Goal: Obtain resource: Download file/media

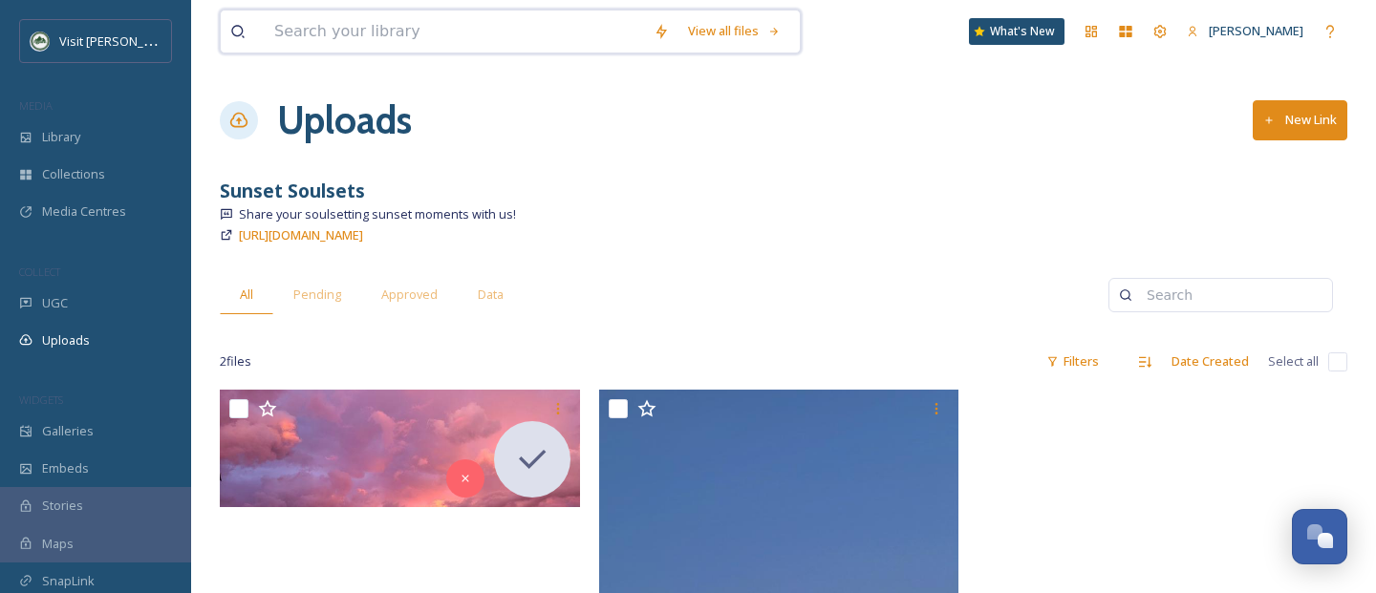
click at [374, 25] on input at bounding box center [454, 32] width 379 height 42
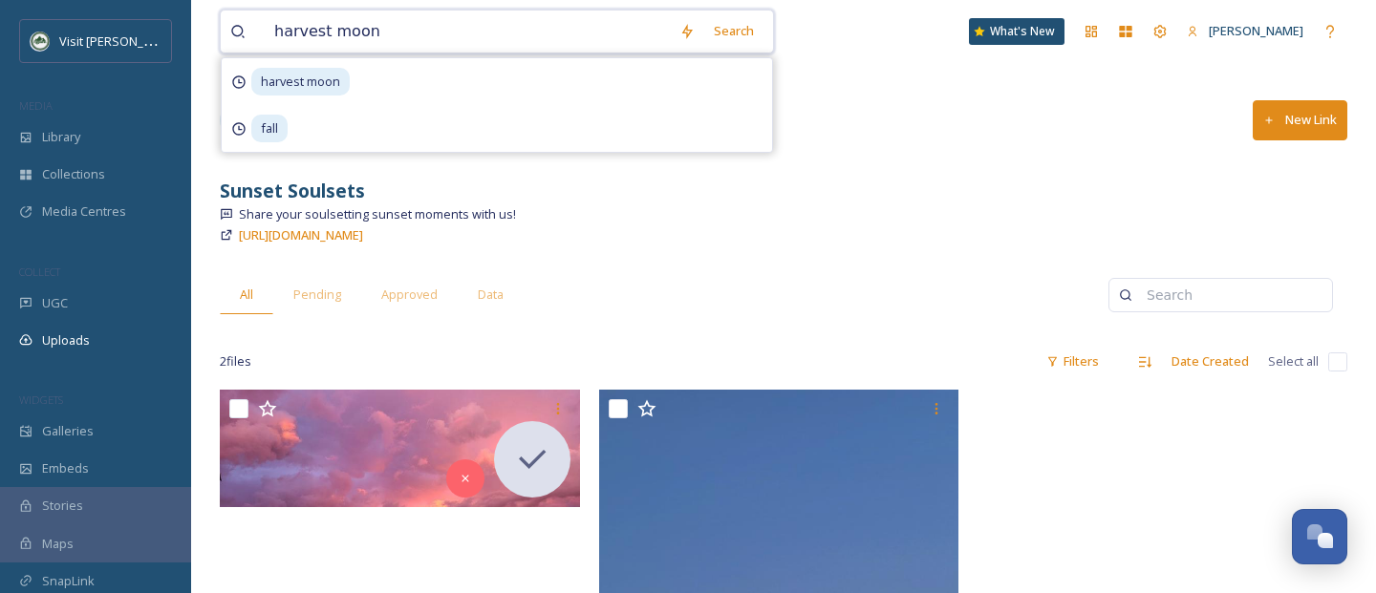
type input "harvest moon"
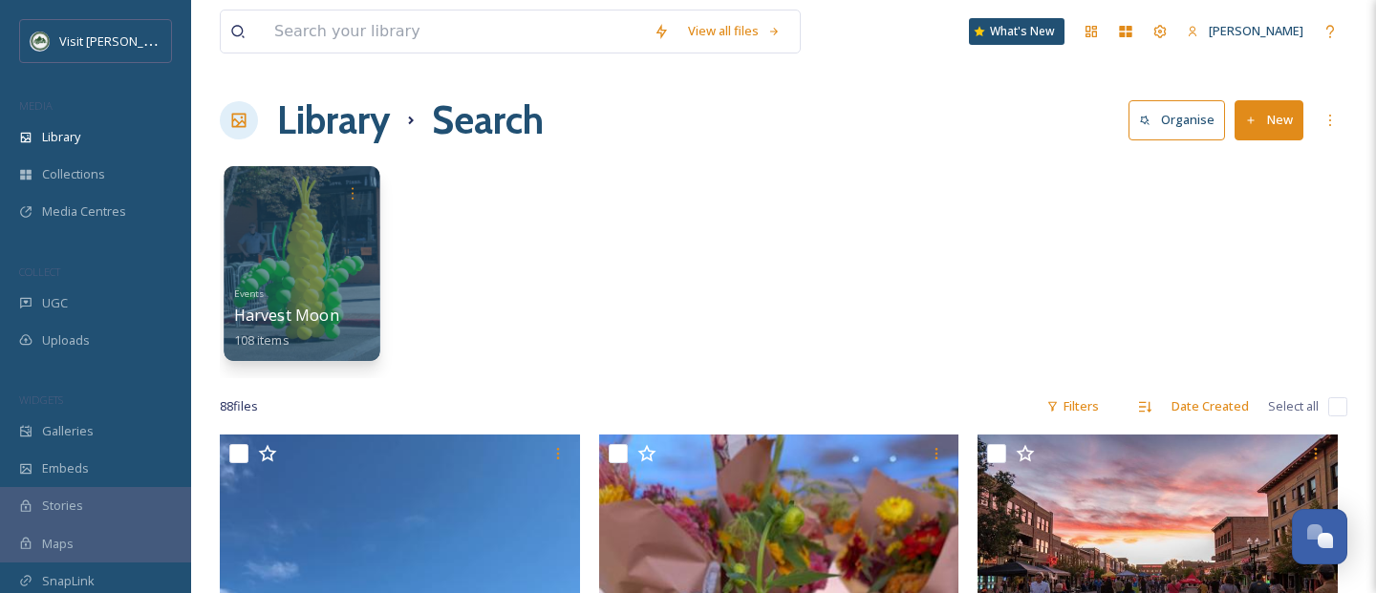
click at [248, 235] on div at bounding box center [302, 263] width 156 height 195
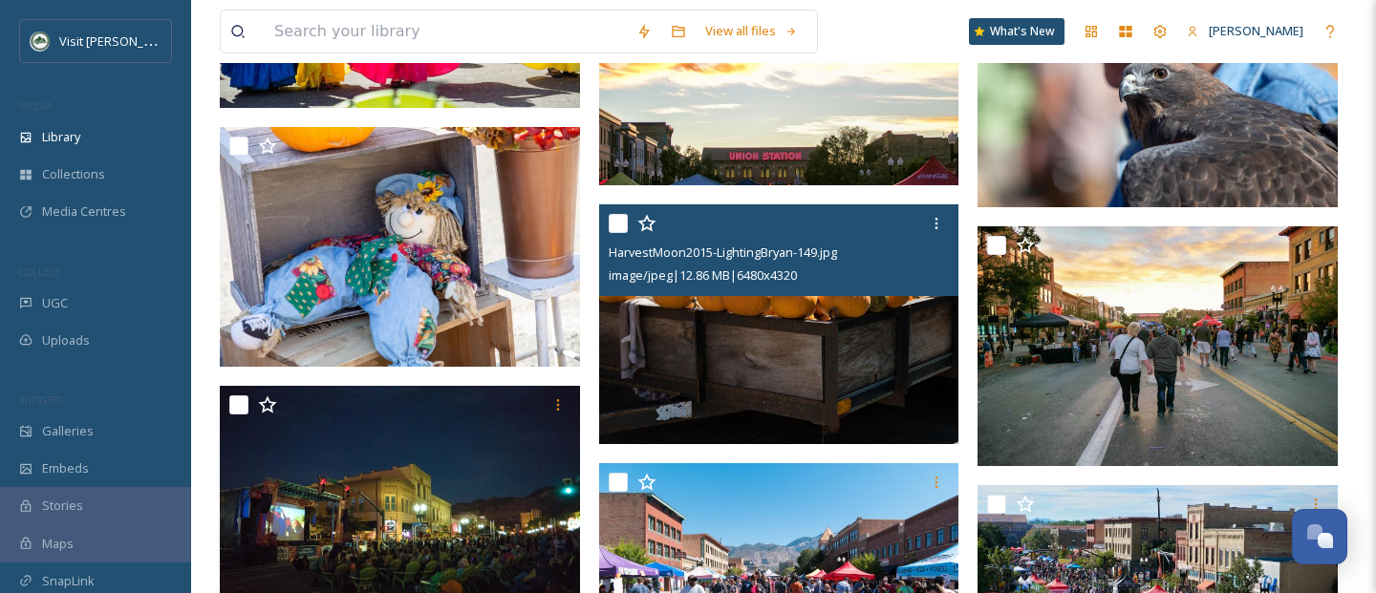
scroll to position [10100, 0]
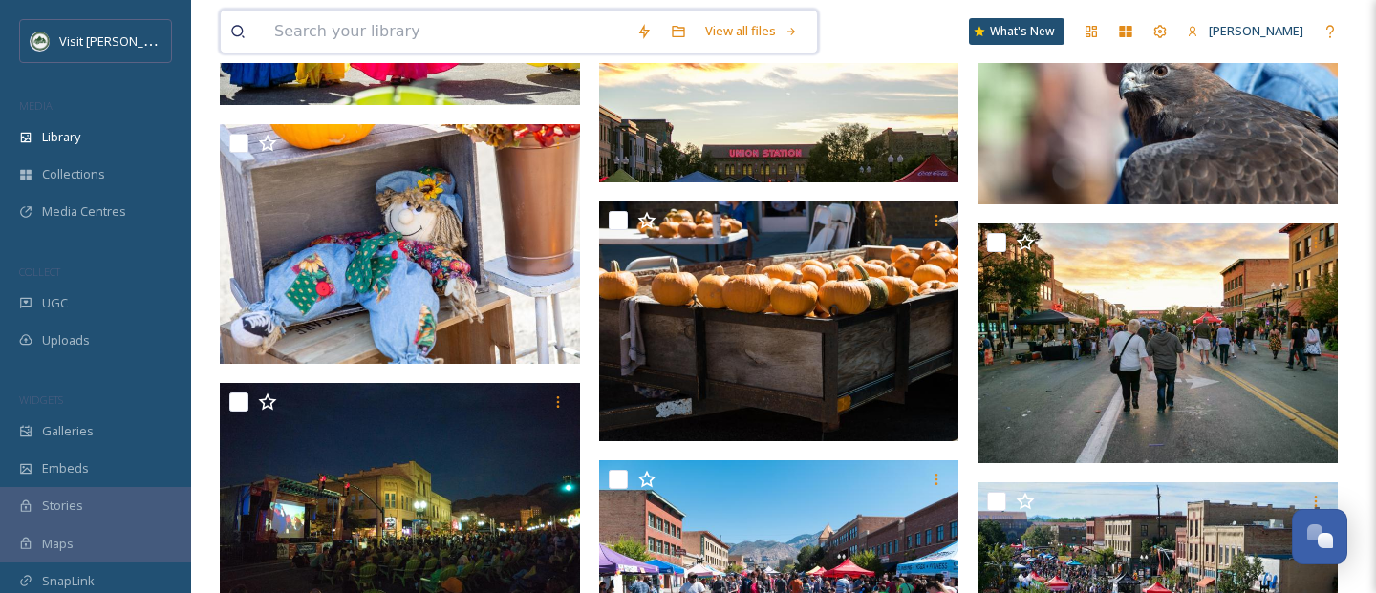
click at [355, 23] on input at bounding box center [446, 32] width 362 height 42
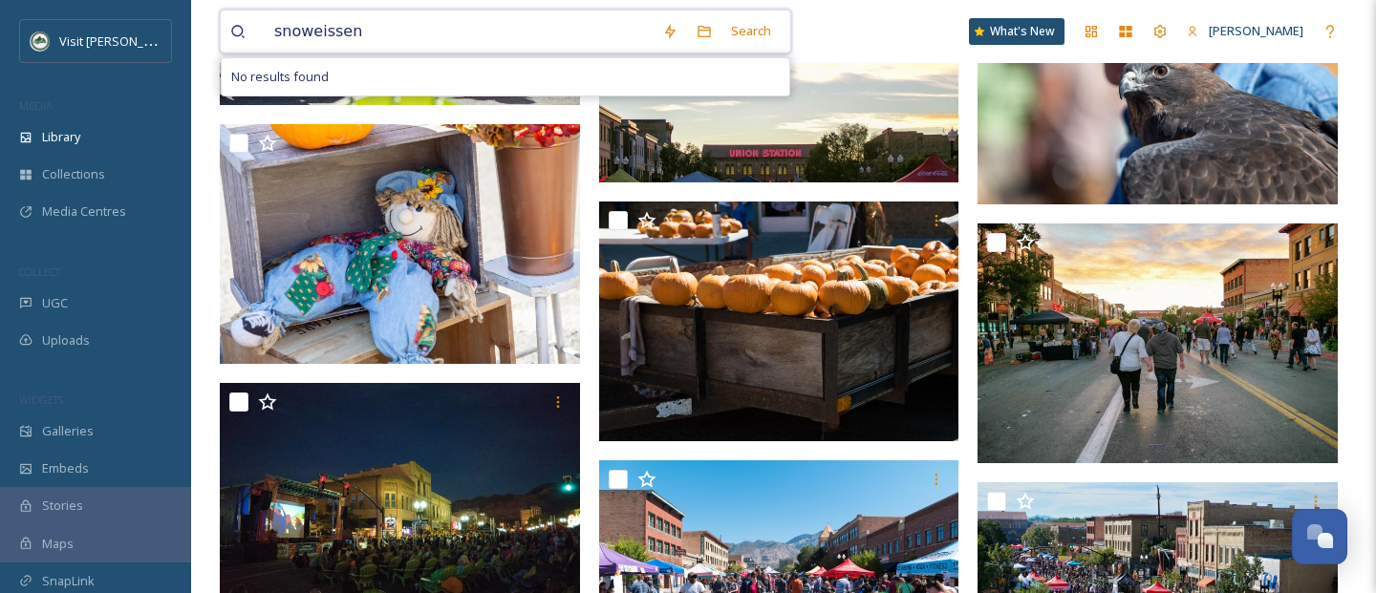
type input "snoweissen'"
type input "snoweissen"
click at [368, 31] on input at bounding box center [522, 32] width 332 height 42
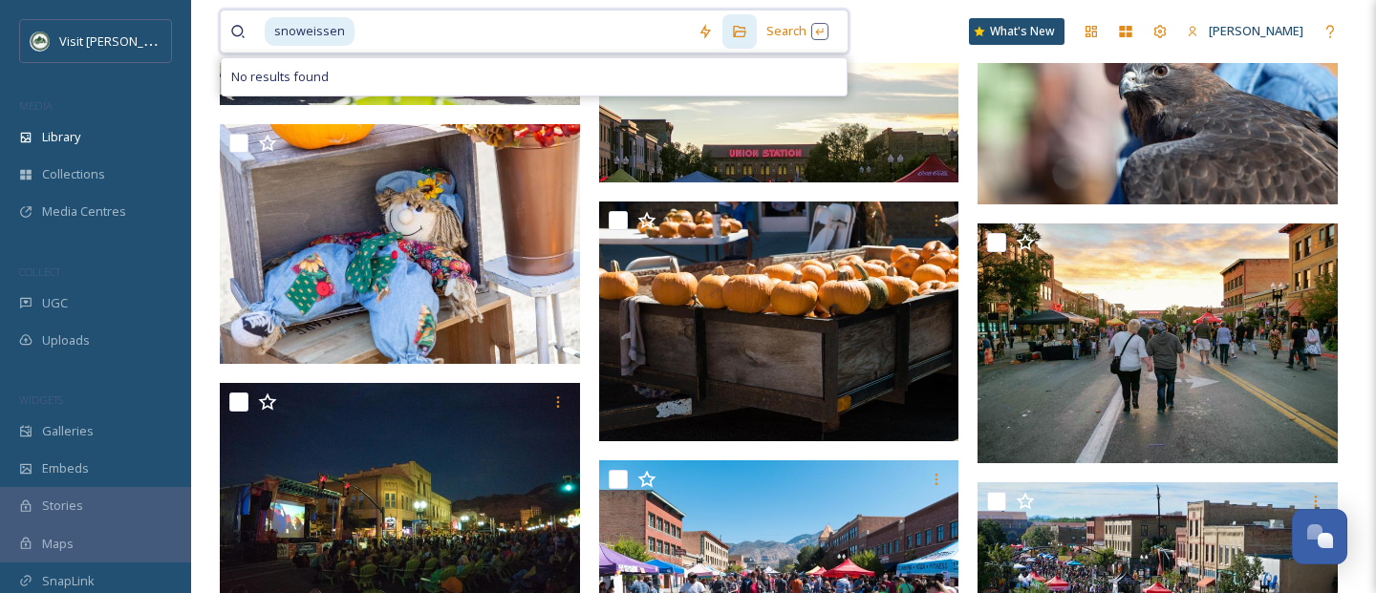
paste input ""SnowWiesn""
type input """
type input "snowei"
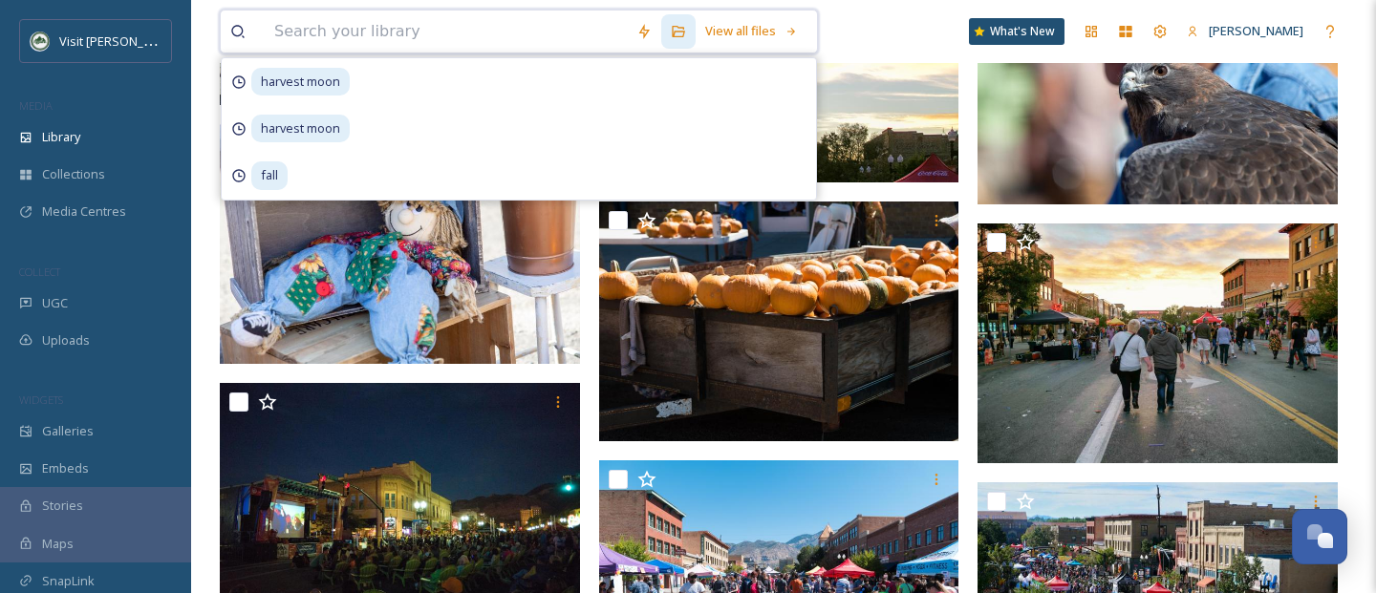
paste input ""SnowWiesn""
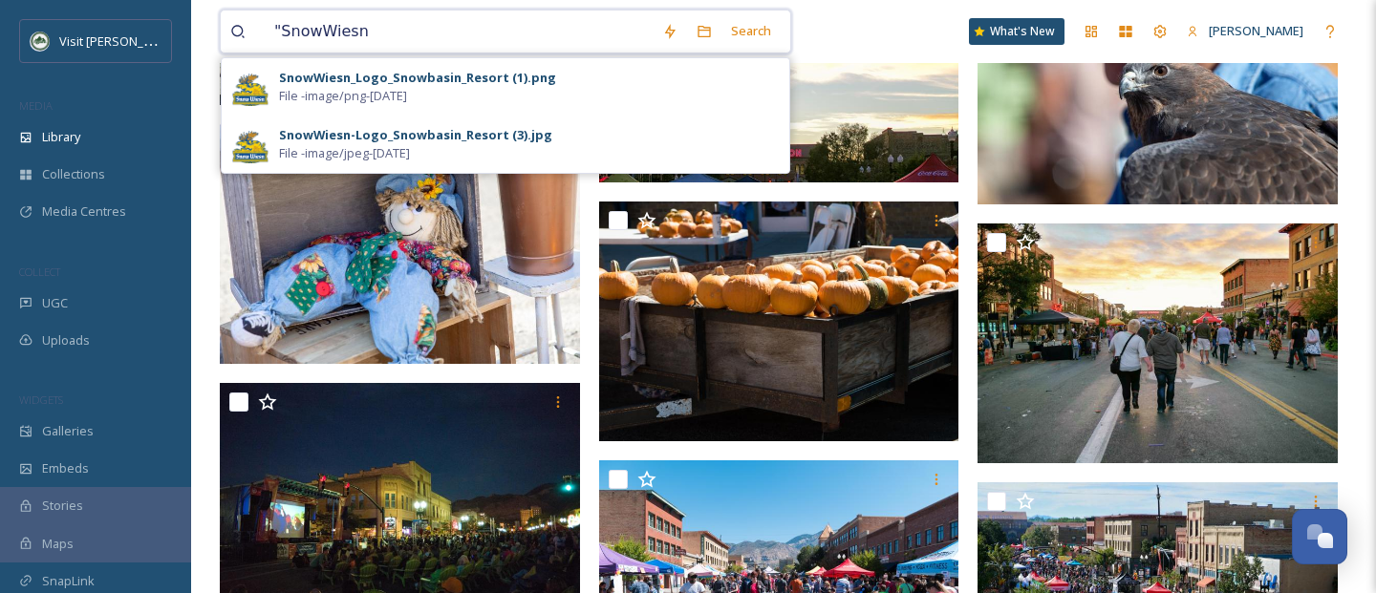
click at [282, 35] on input ""SnowWiesn" at bounding box center [459, 32] width 388 height 42
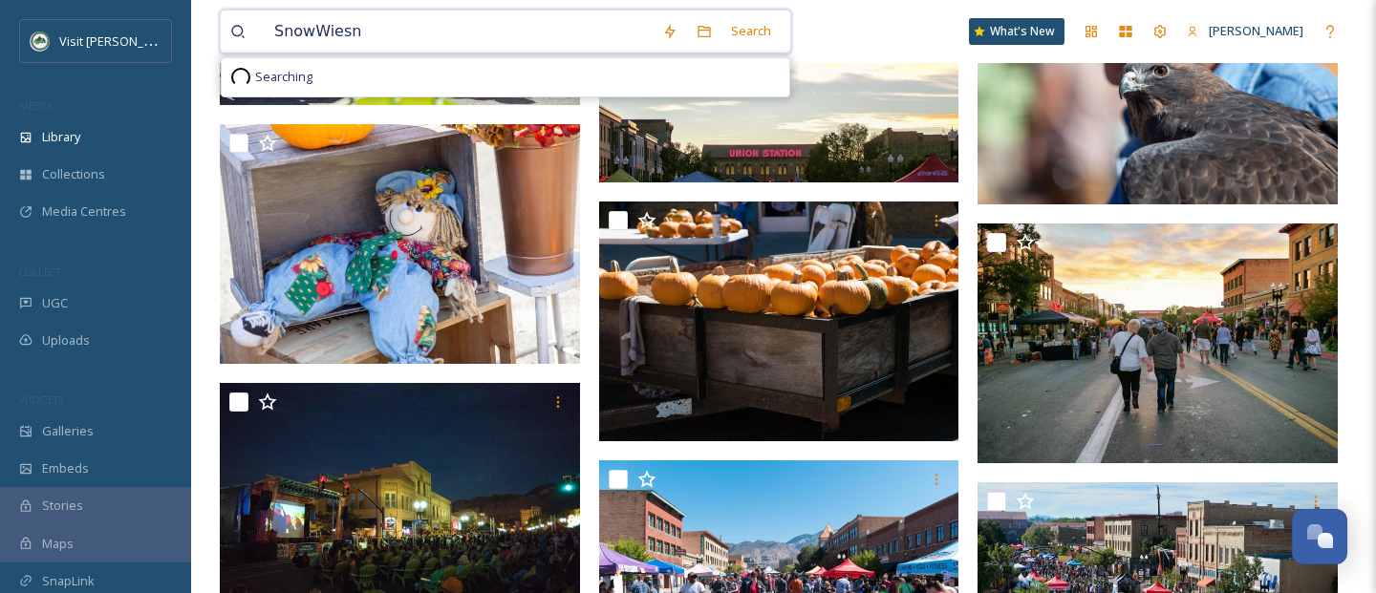
click at [387, 37] on input "SnowWiesn" at bounding box center [459, 32] width 388 height 42
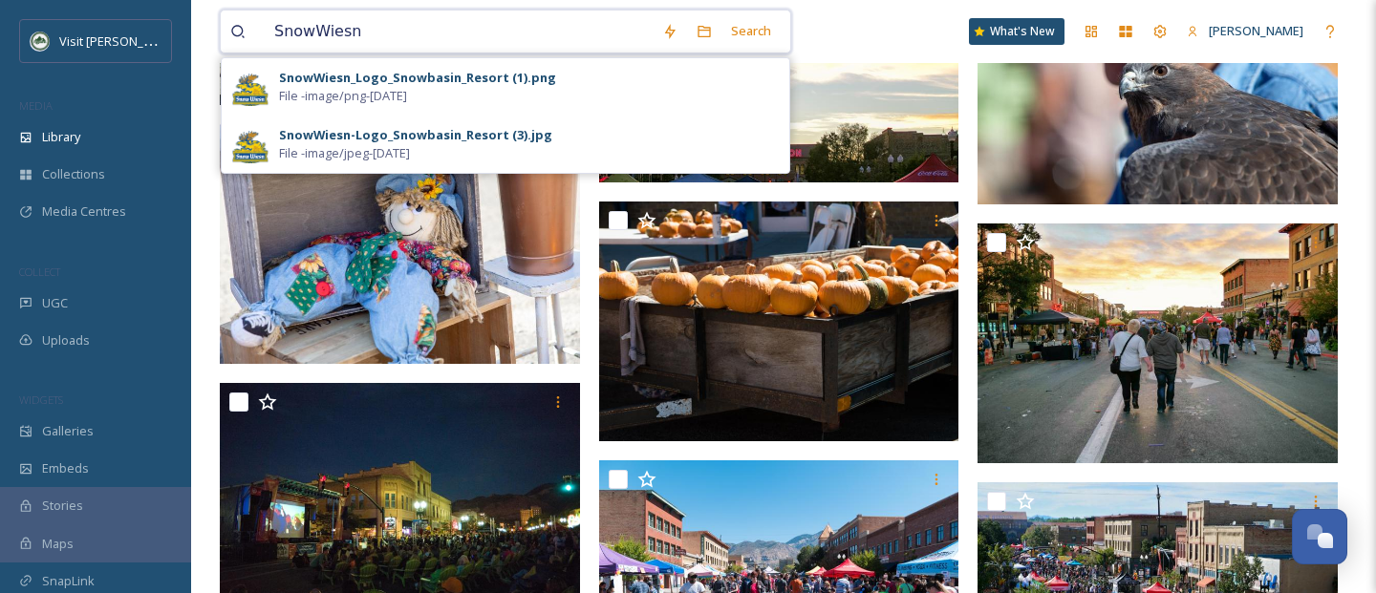
click at [387, 36] on input "SnowWiesn" at bounding box center [459, 32] width 388 height 42
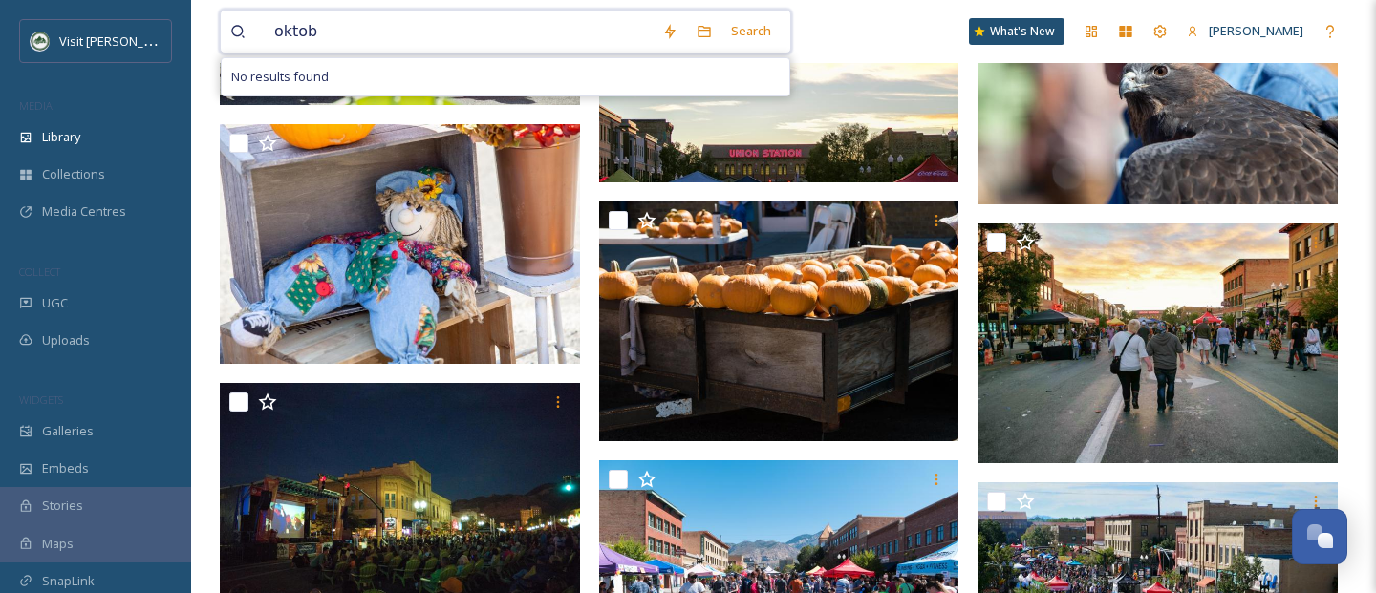
type input "oktob"
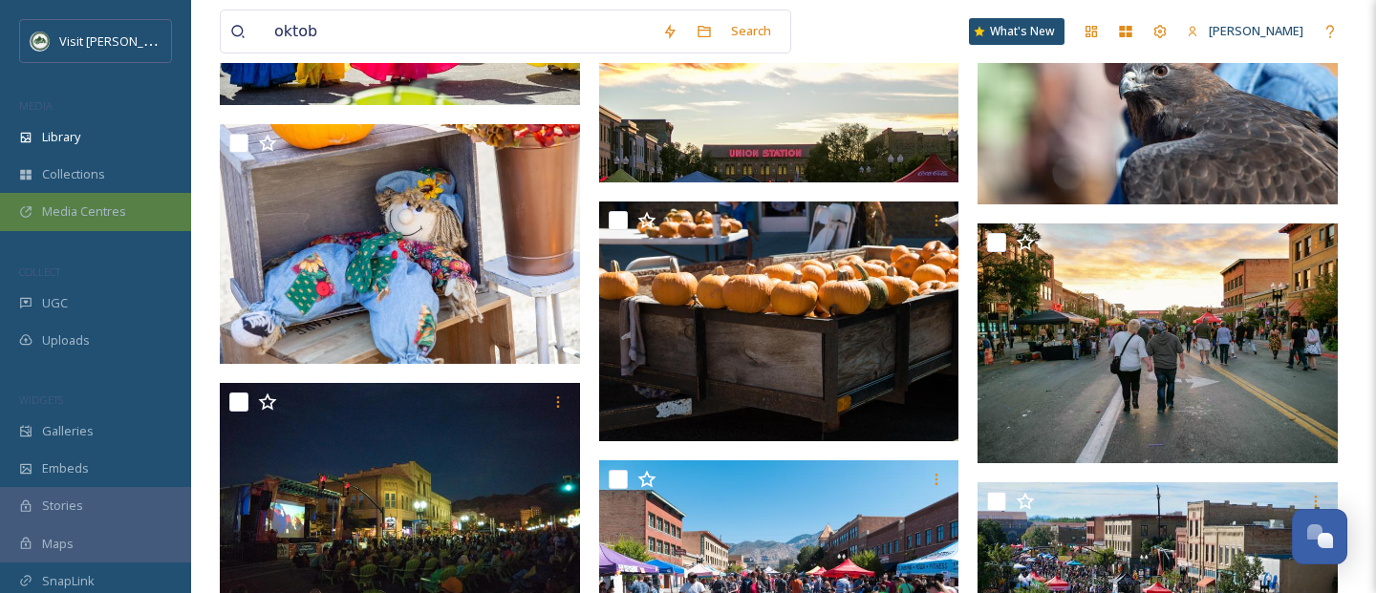
click at [96, 205] on span "Media Centres" at bounding box center [84, 212] width 84 height 18
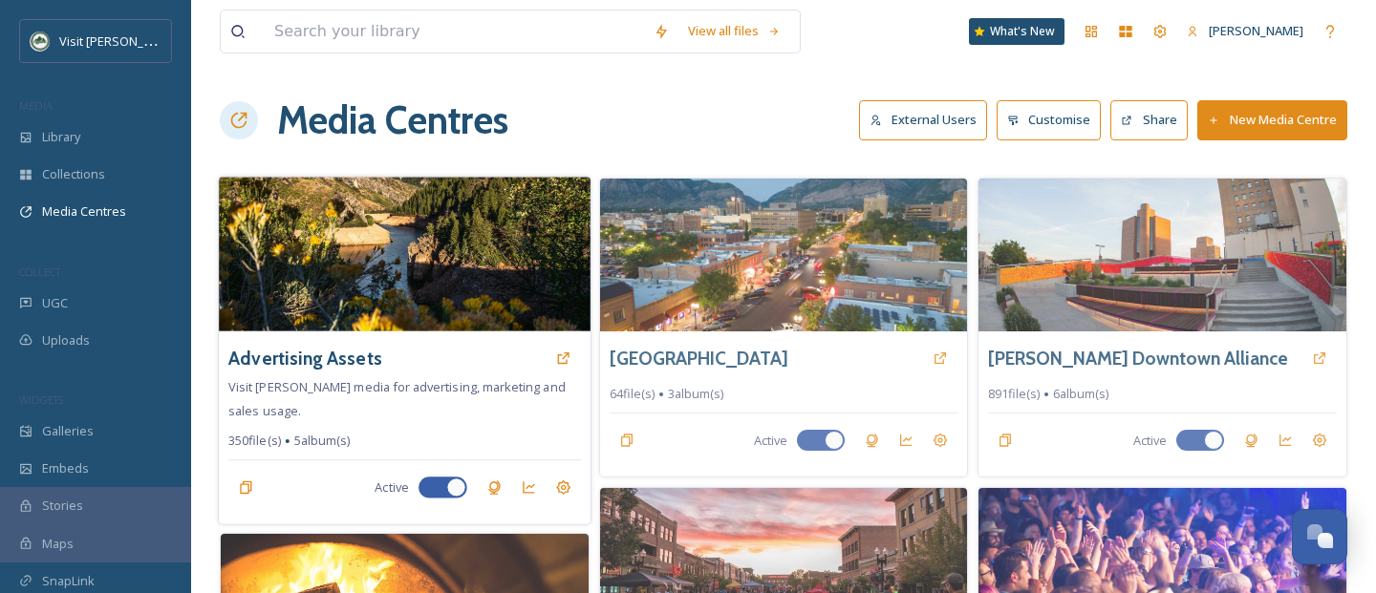
click at [508, 269] on img at bounding box center [405, 254] width 372 height 155
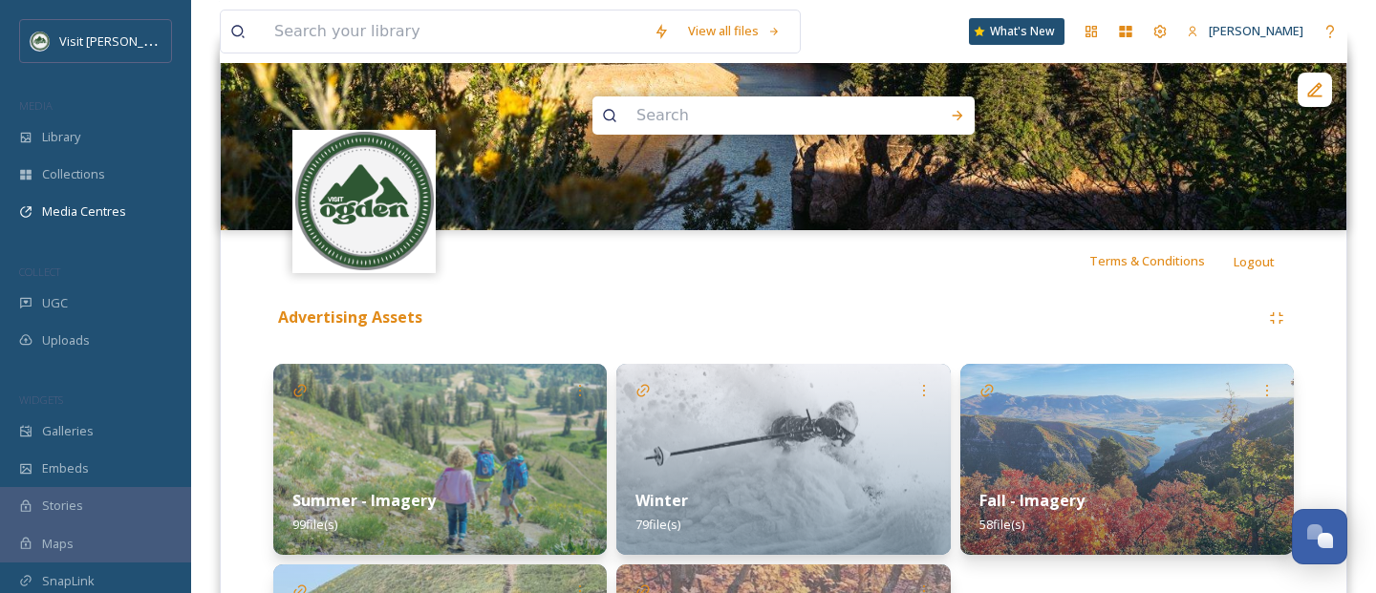
scroll to position [327, 0]
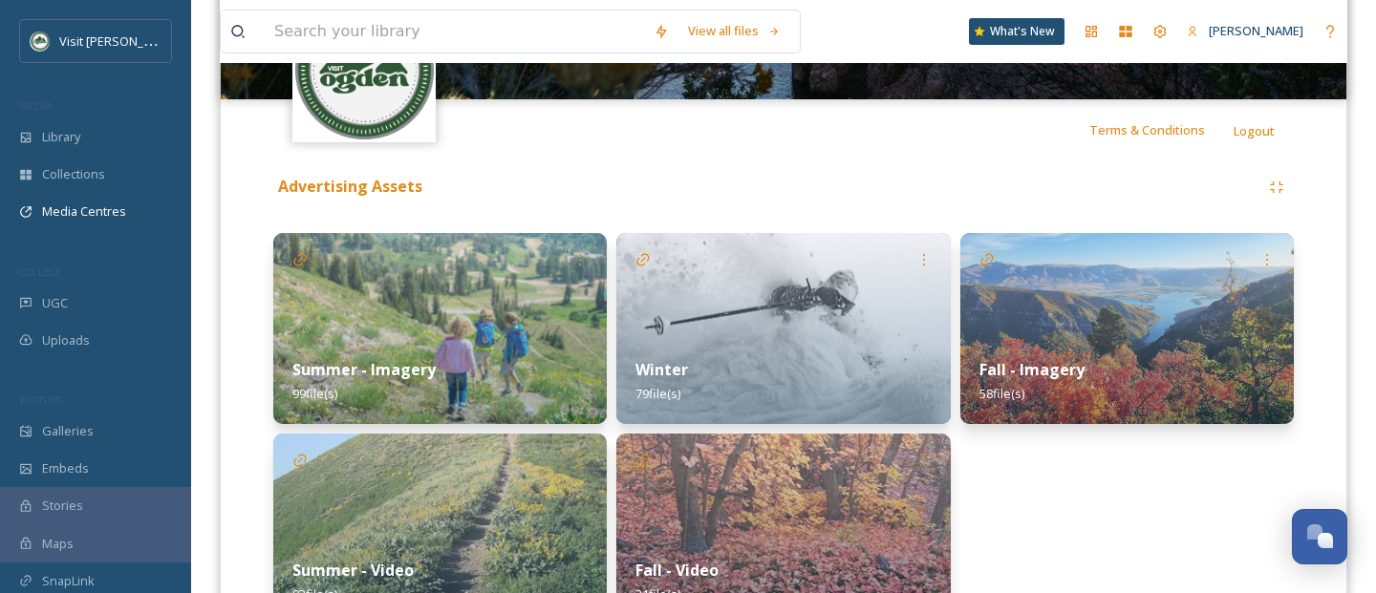
click at [1103, 318] on img at bounding box center [1127, 328] width 334 height 191
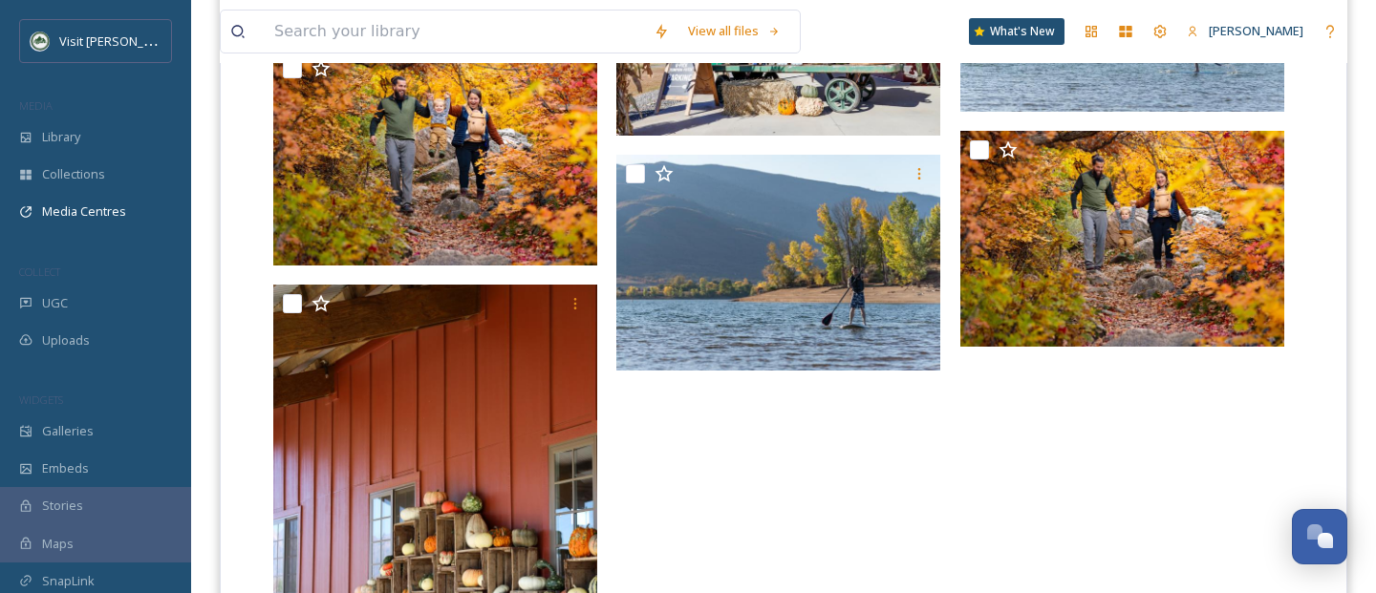
scroll to position [4934, 0]
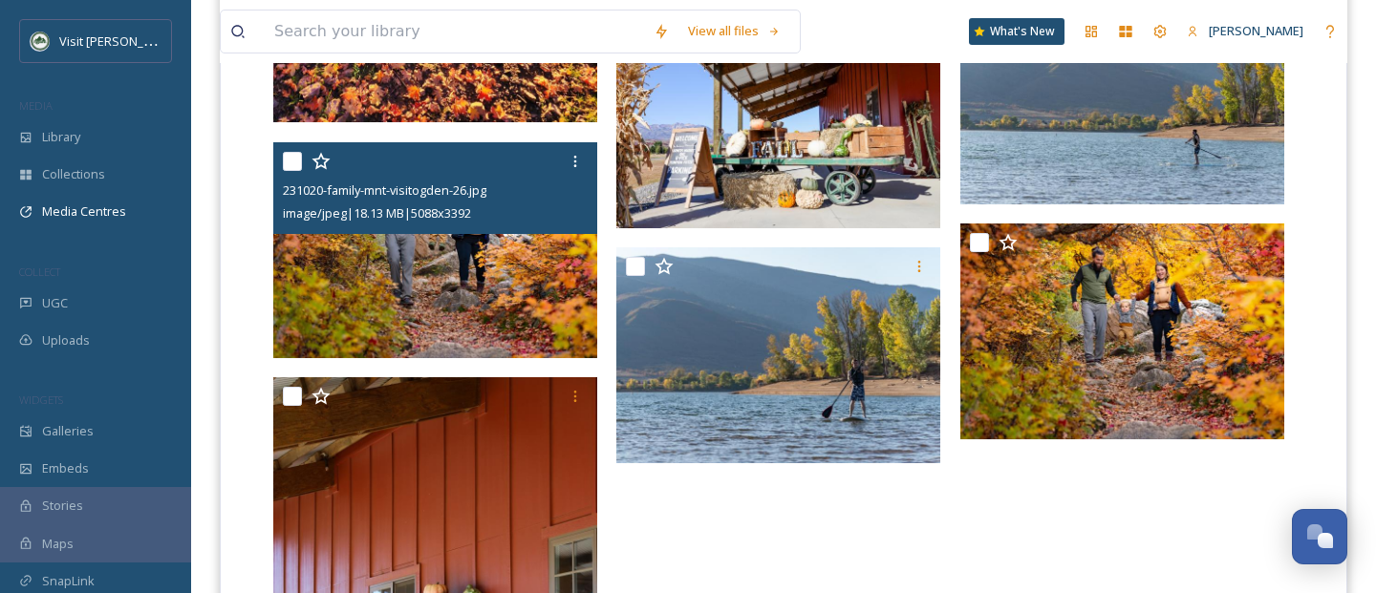
click at [420, 286] on img at bounding box center [435, 249] width 324 height 216
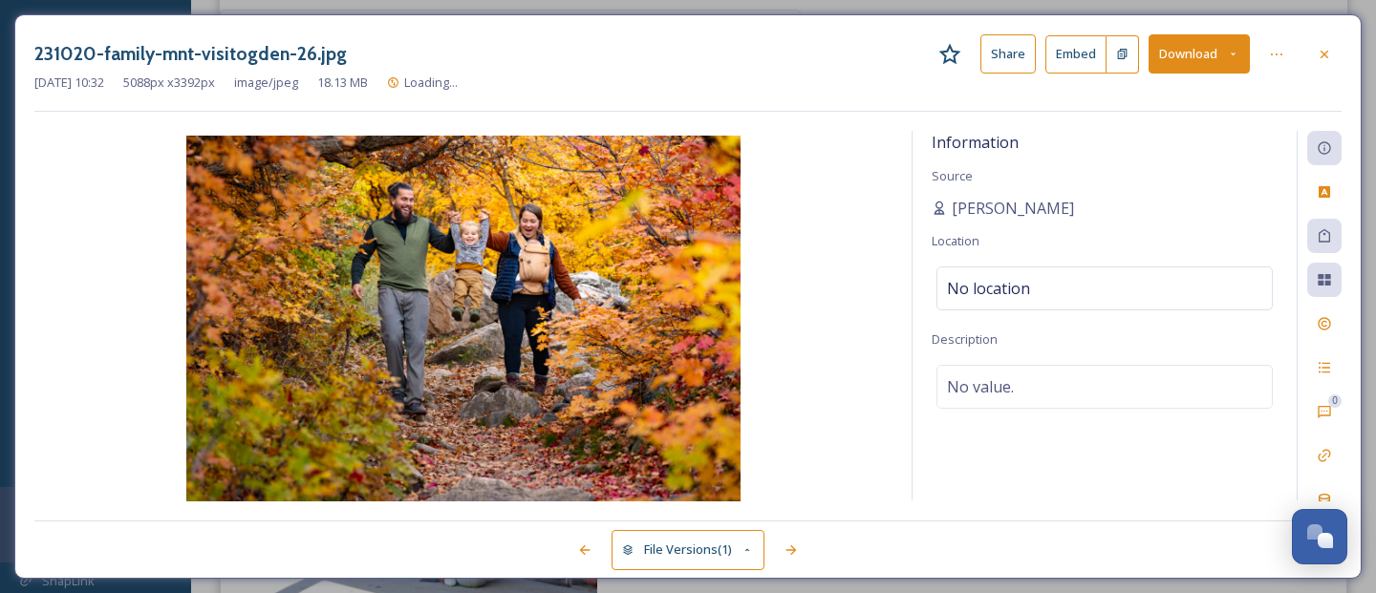
click at [1248, 57] on button "Download" at bounding box center [1199, 53] width 101 height 39
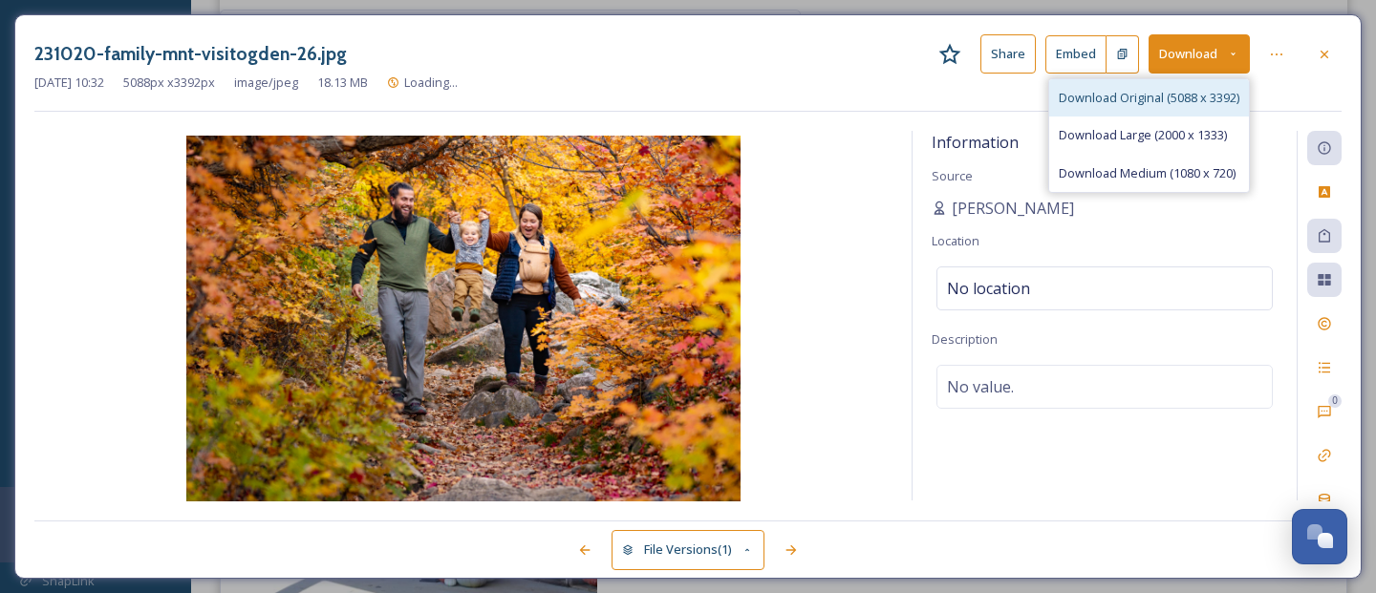
click at [1172, 97] on span "Download Original (5088 x 3392)" at bounding box center [1149, 98] width 181 height 18
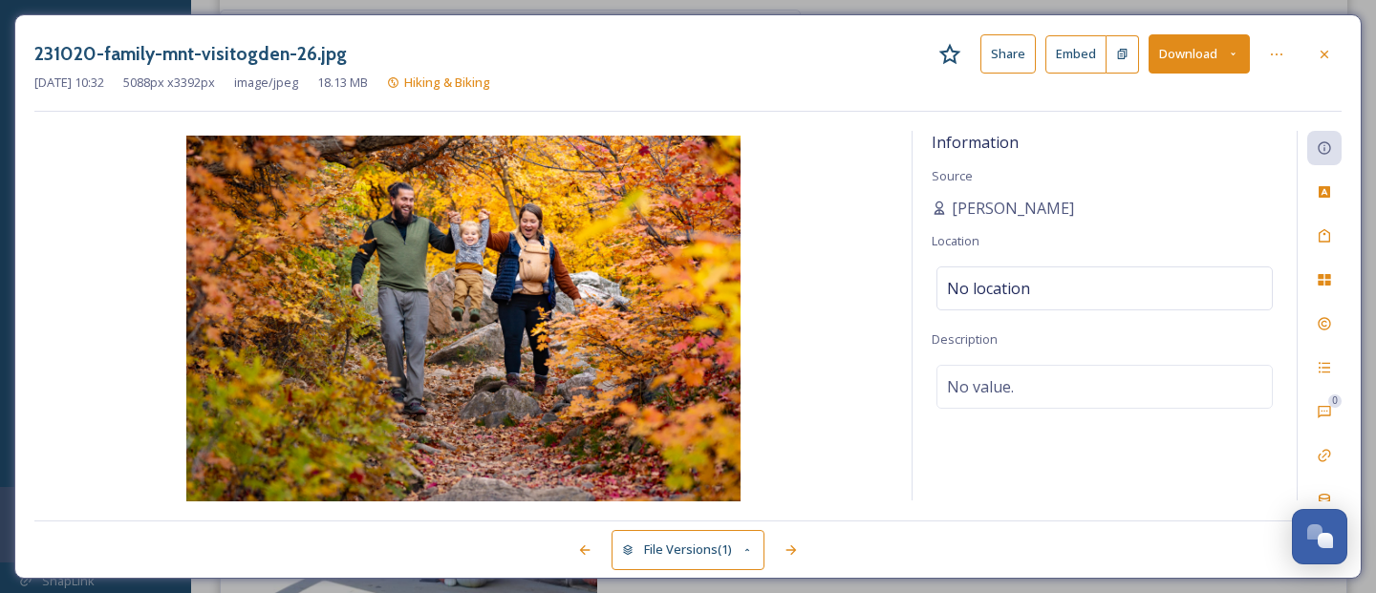
click at [1141, 27] on div "231020-family-mnt-visitogden-26.jpg Share Embed Download [DATE] 10:32 5088 px x…" at bounding box center [687, 296] width 1347 height 565
click at [1196, 52] on button "Download" at bounding box center [1199, 53] width 101 height 39
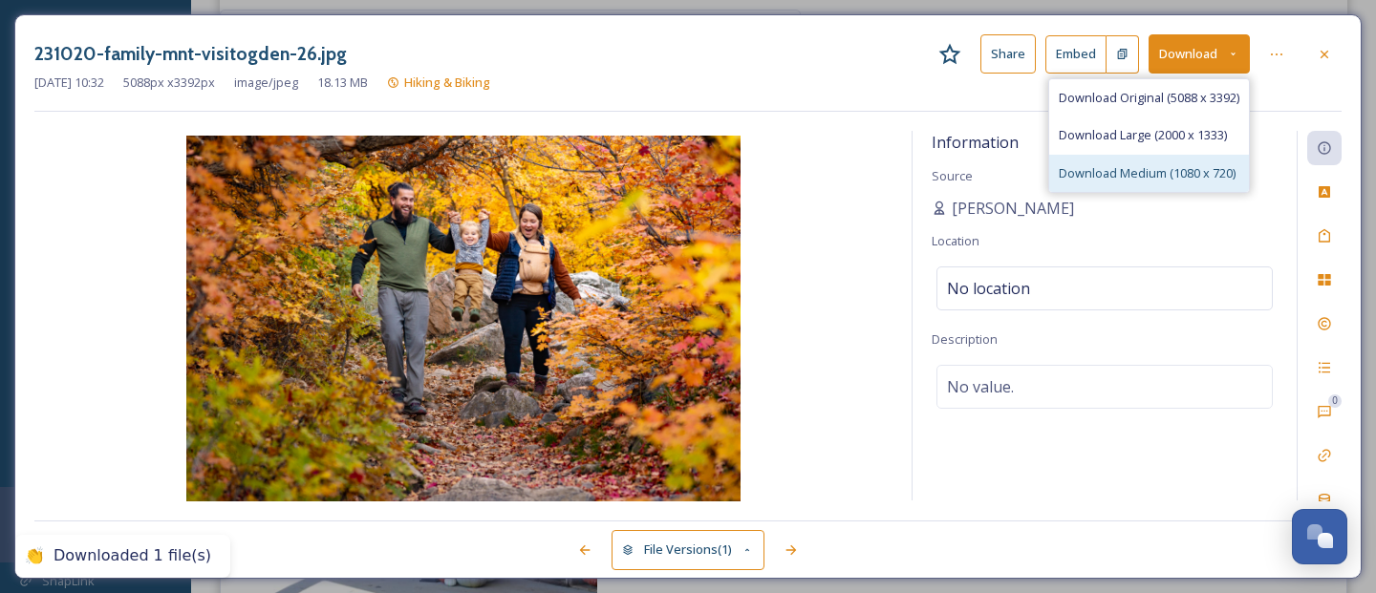
drag, startPoint x: 1153, startPoint y: 190, endPoint x: 1155, endPoint y: 177, distance: 13.5
click at [1153, 189] on div "Download Original (5088 x 3392) Download Large (2000 x 1333) Download Medium (1…" at bounding box center [1149, 135] width 202 height 115
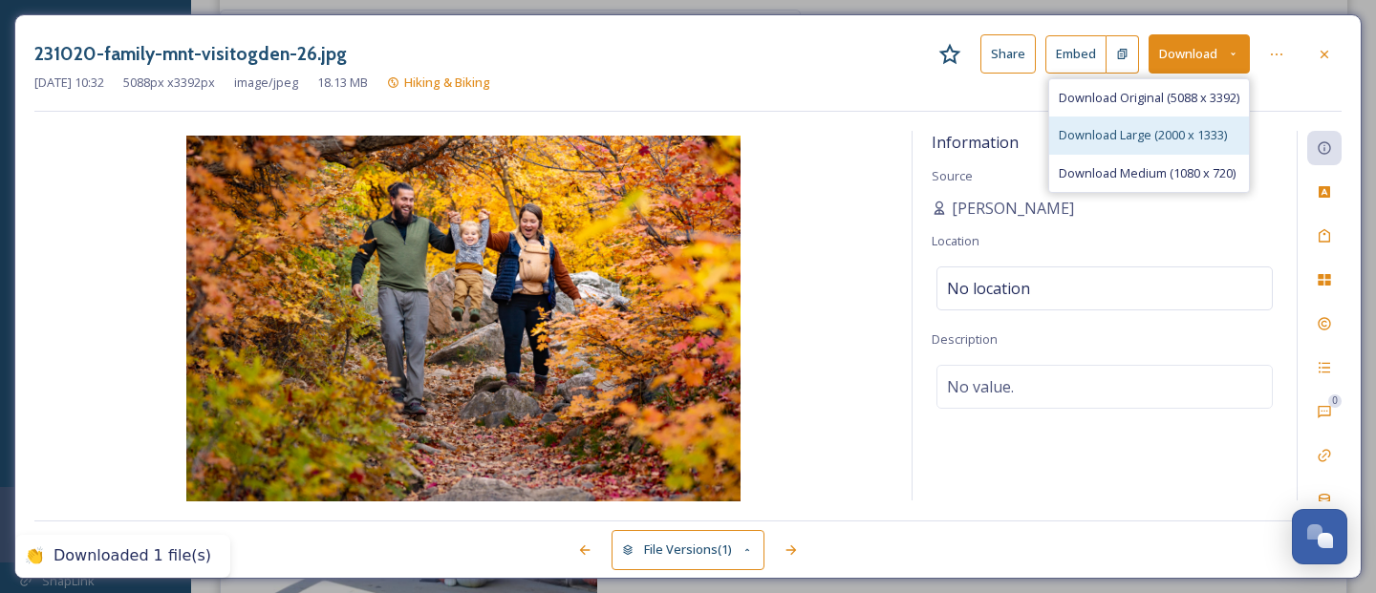
click at [1173, 124] on div "Download Large (2000 x 1333)" at bounding box center [1149, 135] width 200 height 37
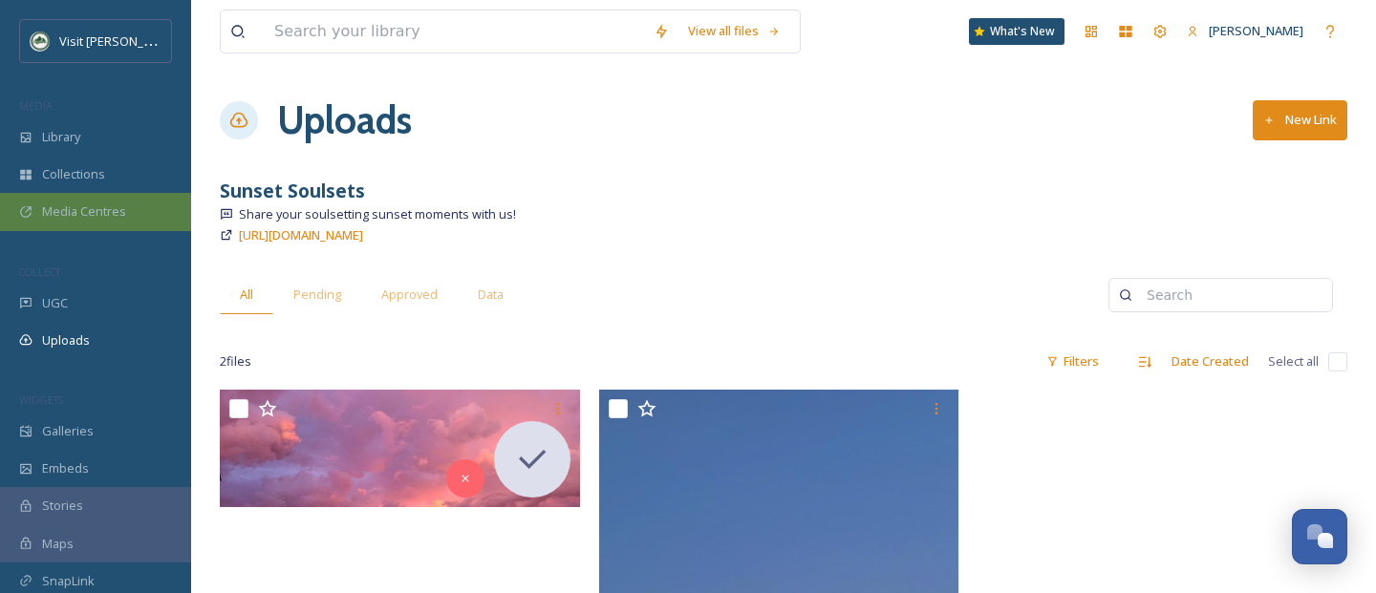
click at [112, 197] on div "Media Centres" at bounding box center [95, 211] width 191 height 37
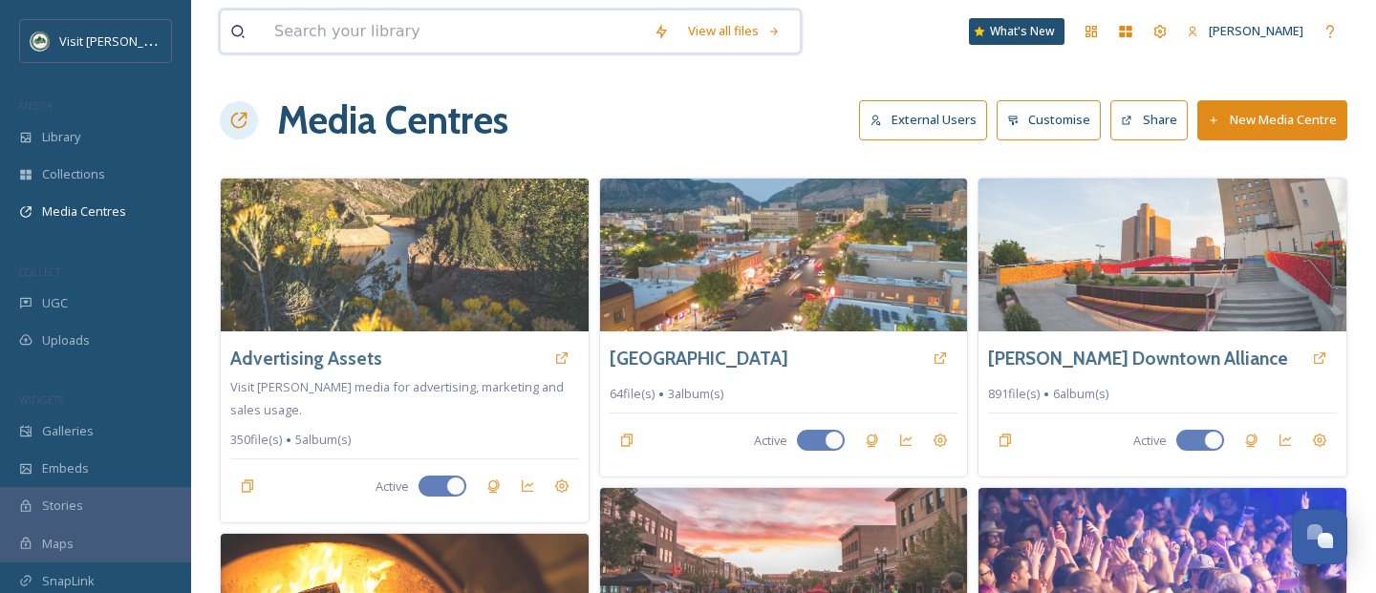
click at [321, 22] on input at bounding box center [454, 32] width 379 height 42
type input "murals"
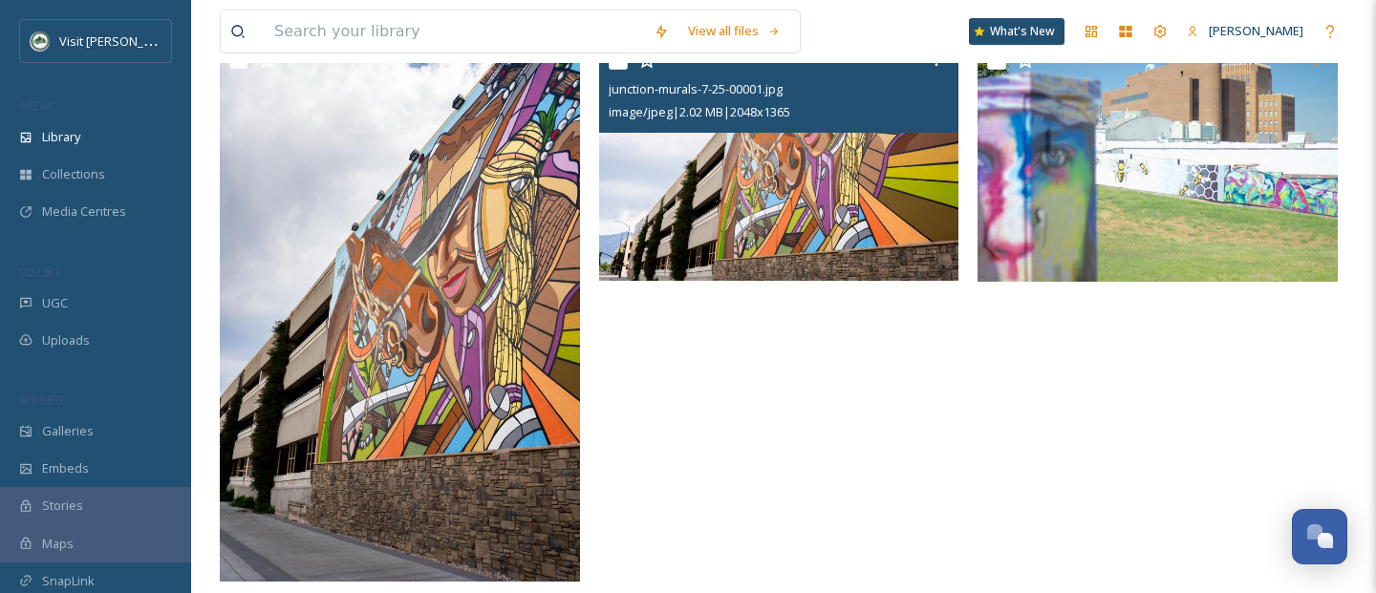
scroll to position [234, 0]
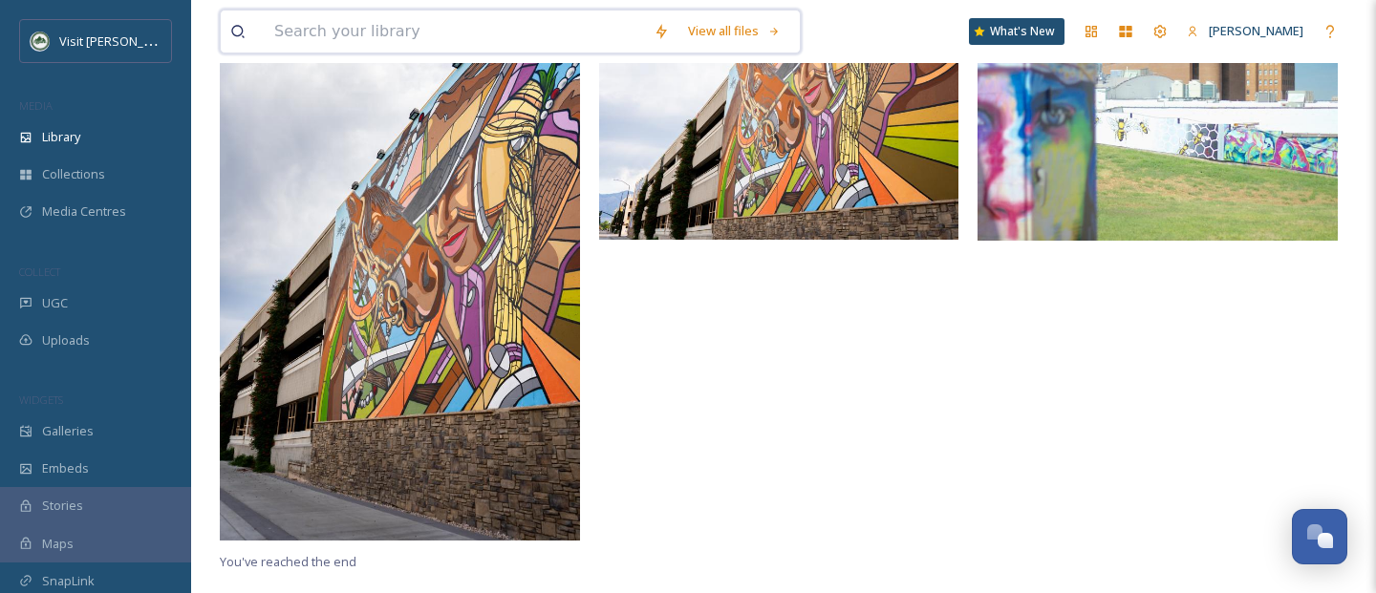
click at [347, 32] on input at bounding box center [454, 32] width 379 height 42
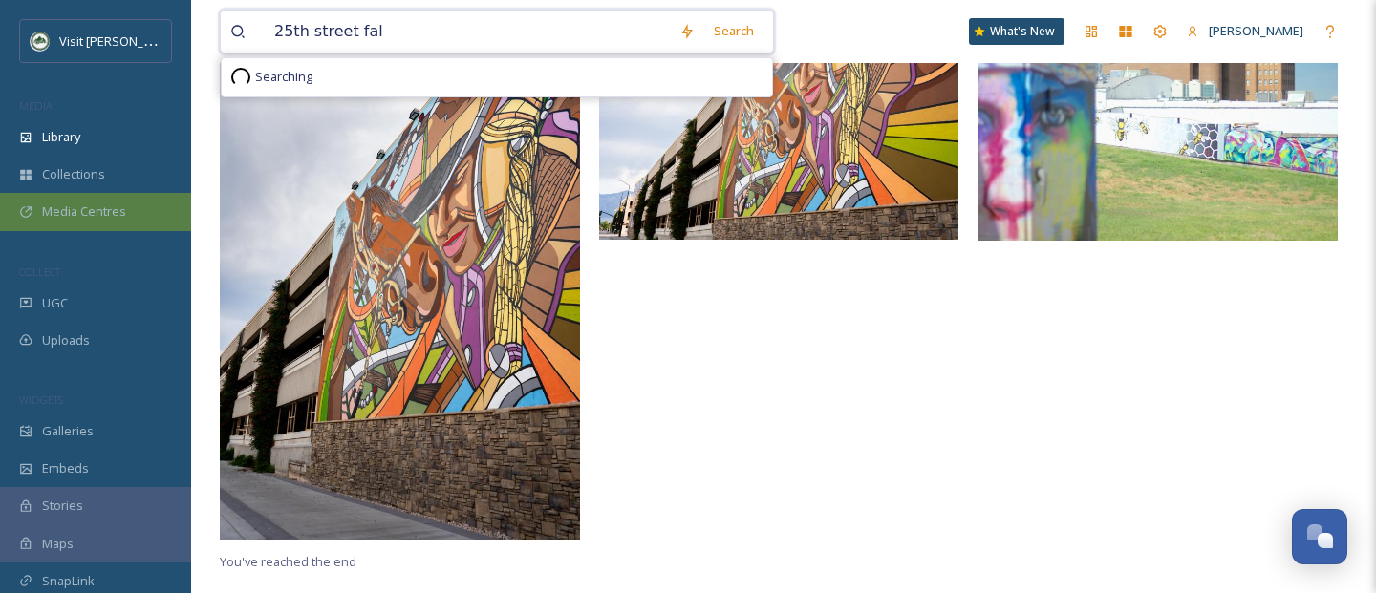
type input "25th street fall"
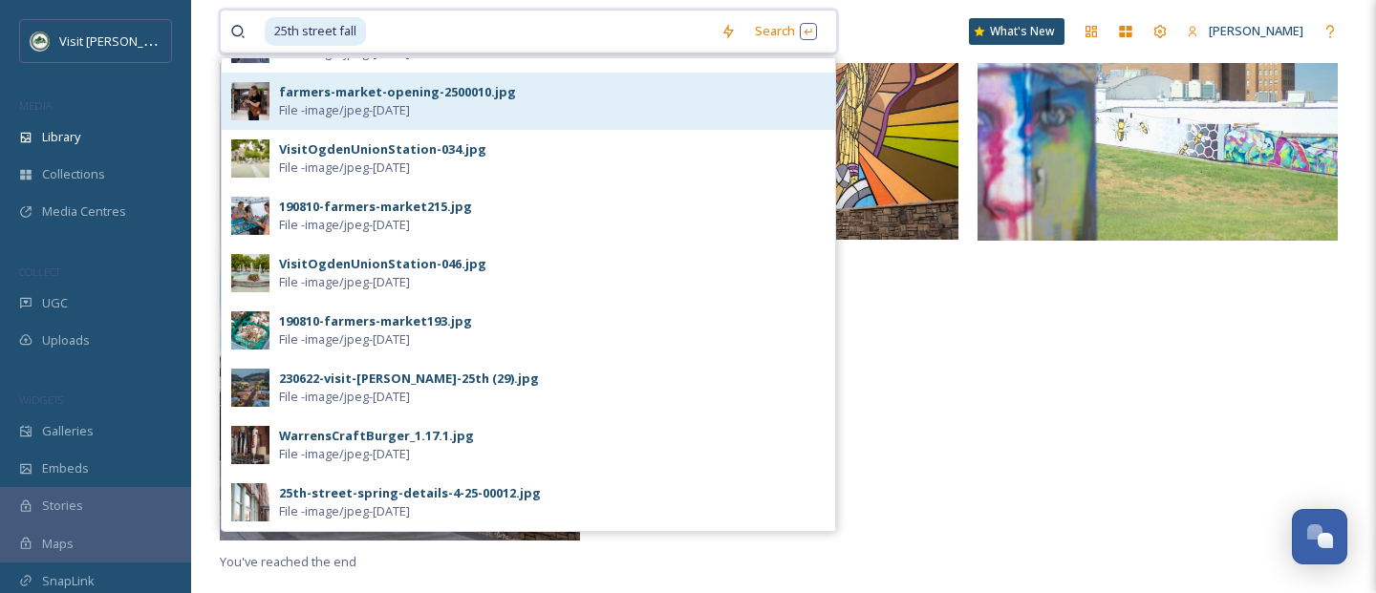
scroll to position [903, 0]
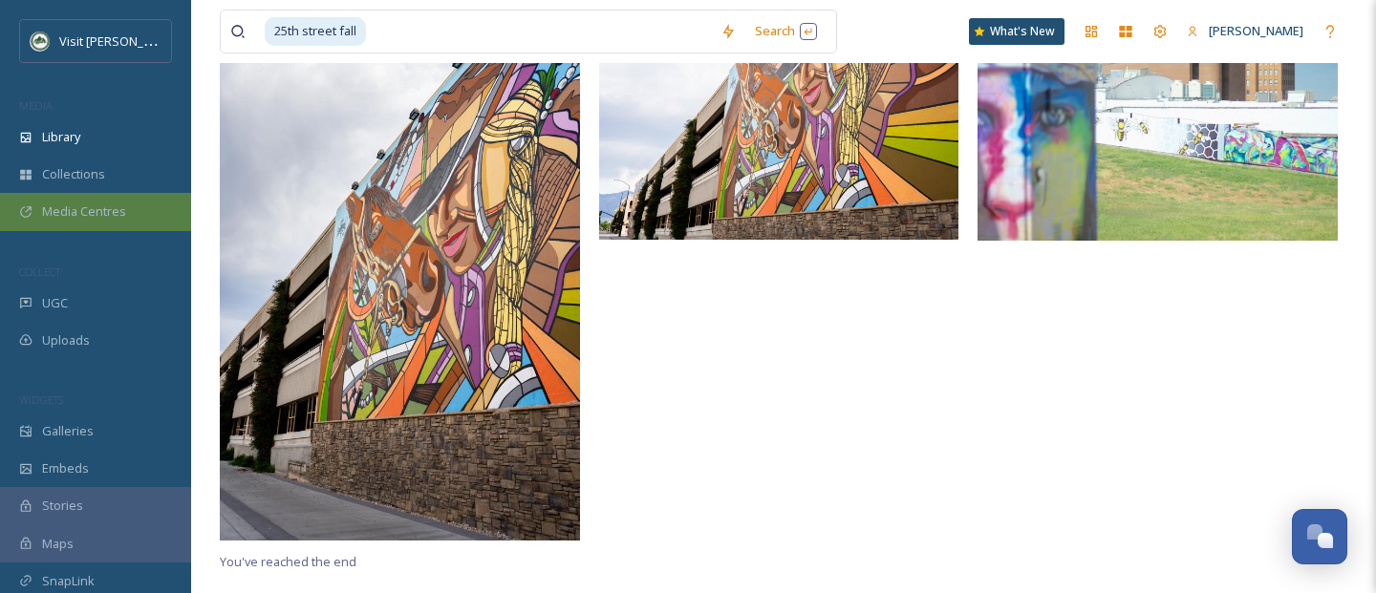
click at [61, 199] on div "Media Centres" at bounding box center [95, 211] width 191 height 37
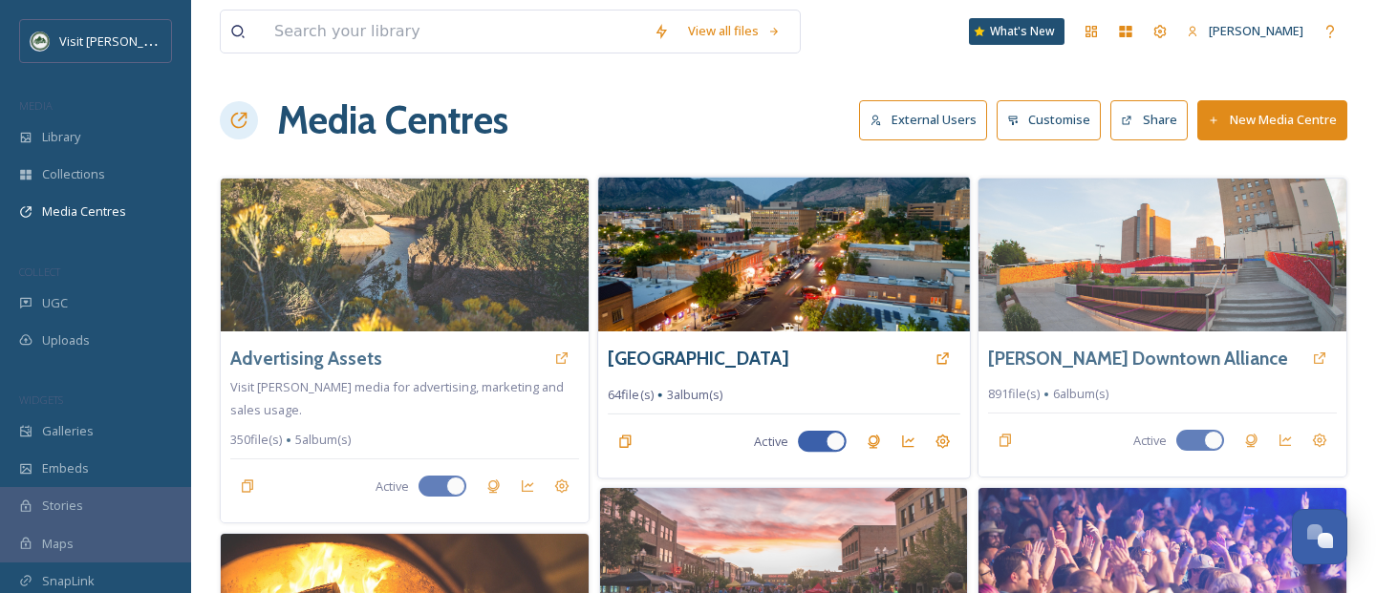
click at [882, 361] on div "[GEOGRAPHIC_DATA]" at bounding box center [784, 358] width 352 height 34
click at [849, 306] on img at bounding box center [784, 254] width 372 height 155
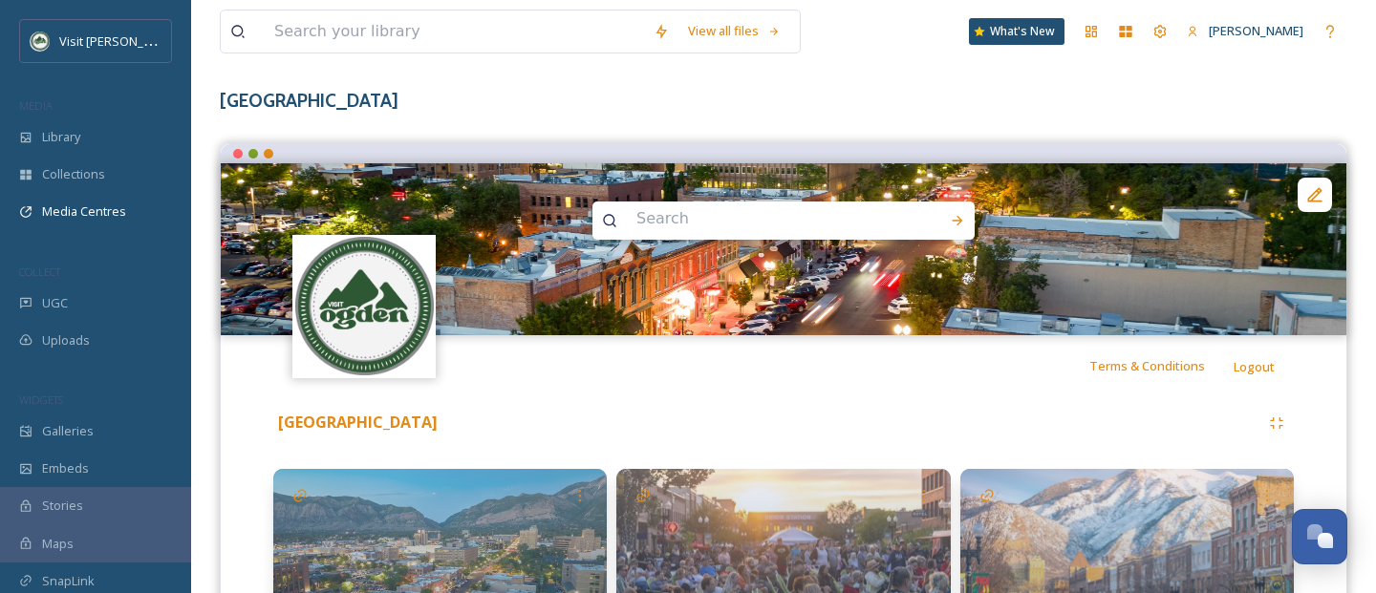
scroll to position [235, 0]
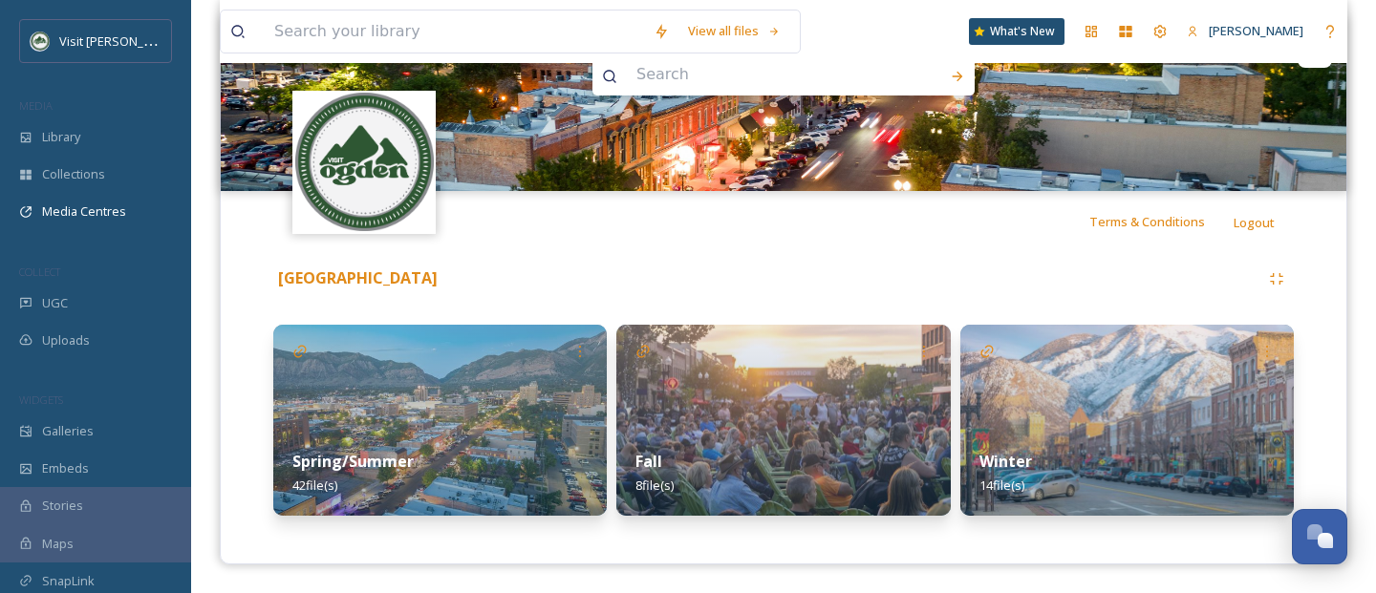
click at [721, 404] on img at bounding box center [783, 420] width 334 height 191
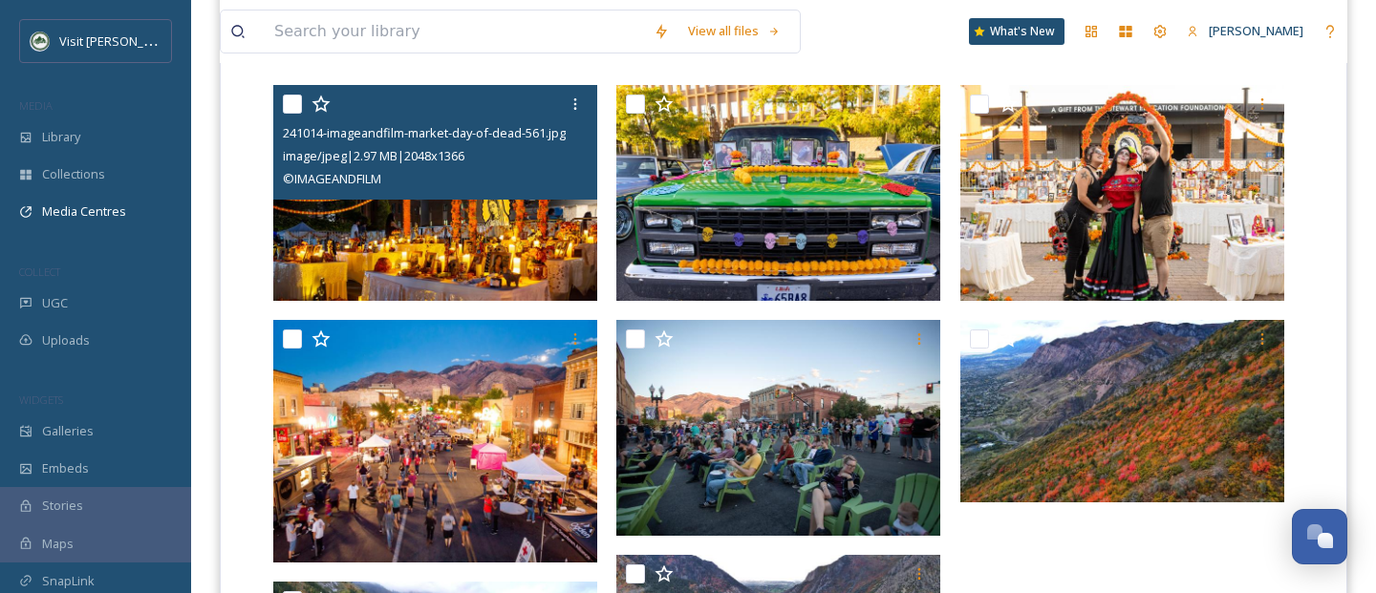
scroll to position [530, 0]
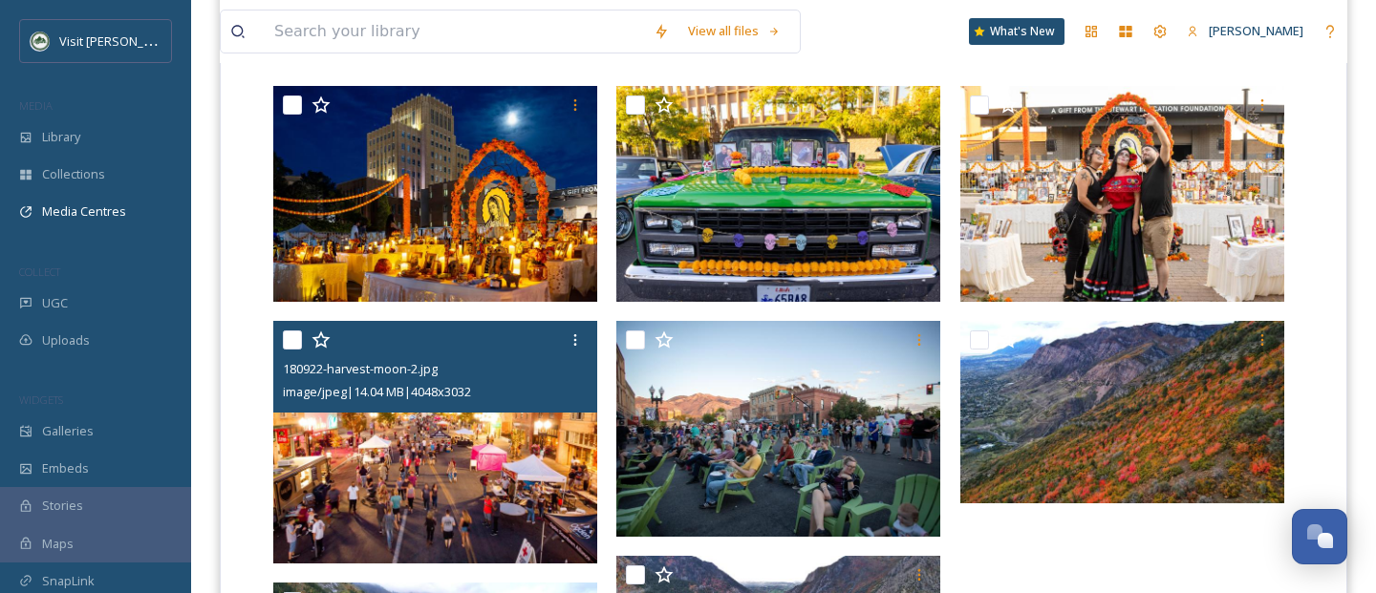
click at [507, 490] on img at bounding box center [435, 442] width 324 height 243
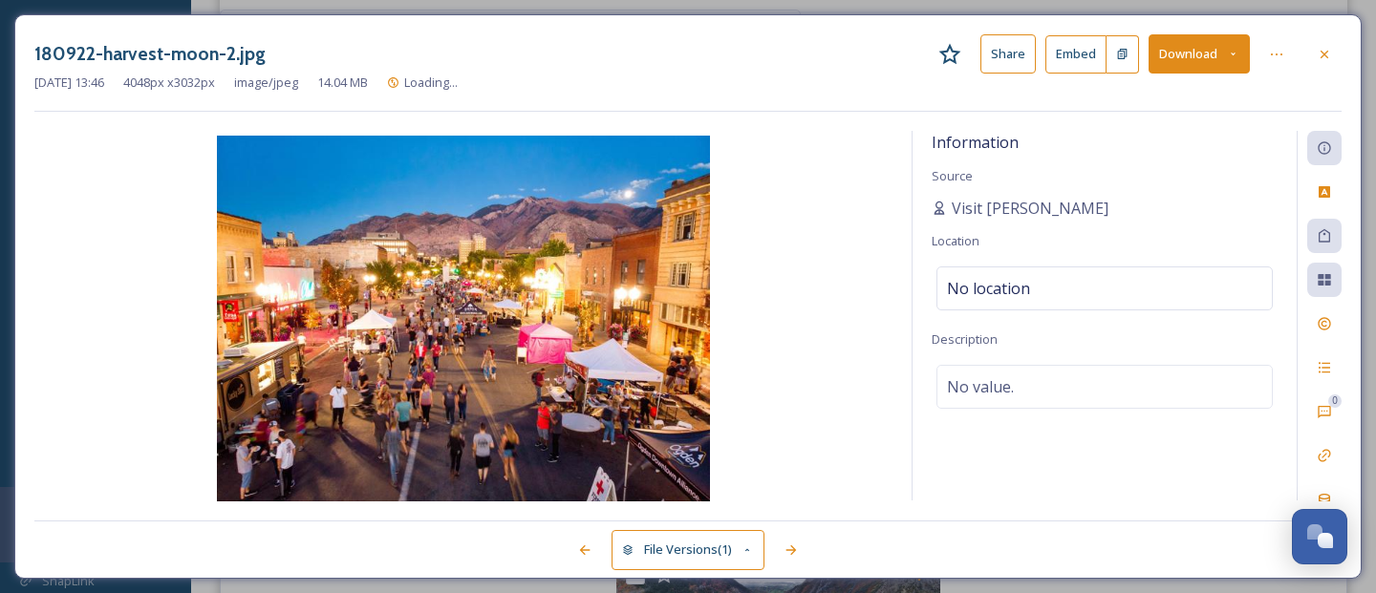
click at [1215, 45] on button "Download" at bounding box center [1199, 53] width 101 height 39
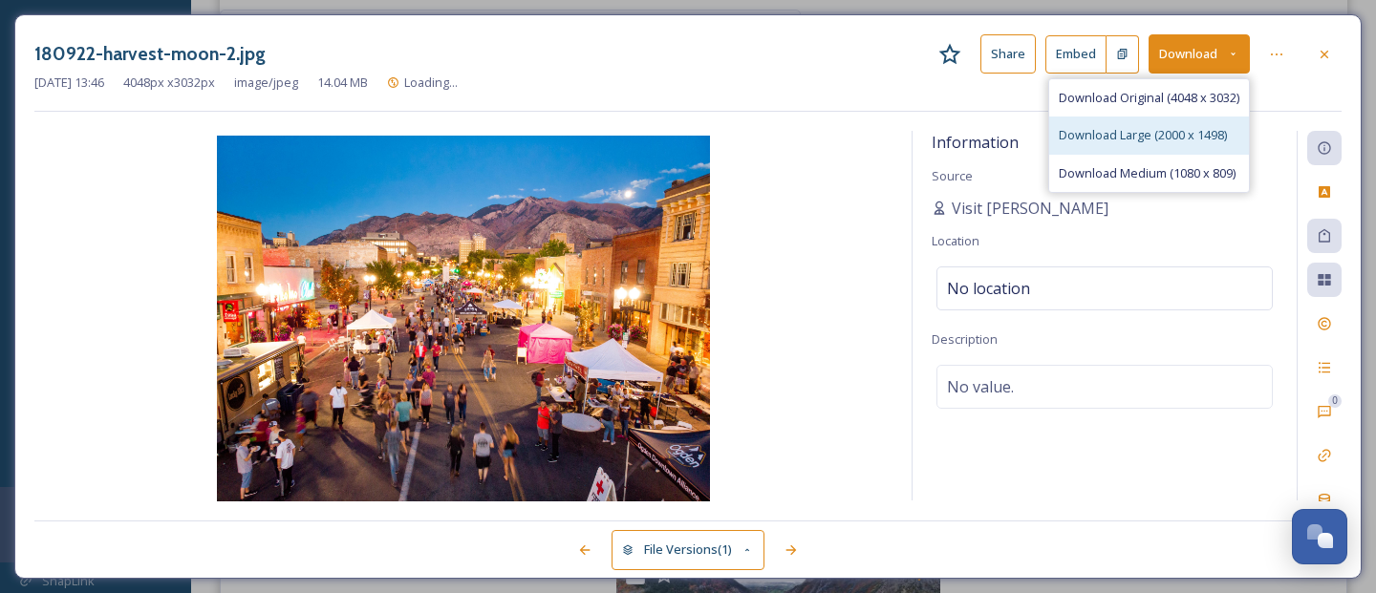
click at [1166, 130] on span "Download Large (2000 x 1498)" at bounding box center [1143, 135] width 168 height 18
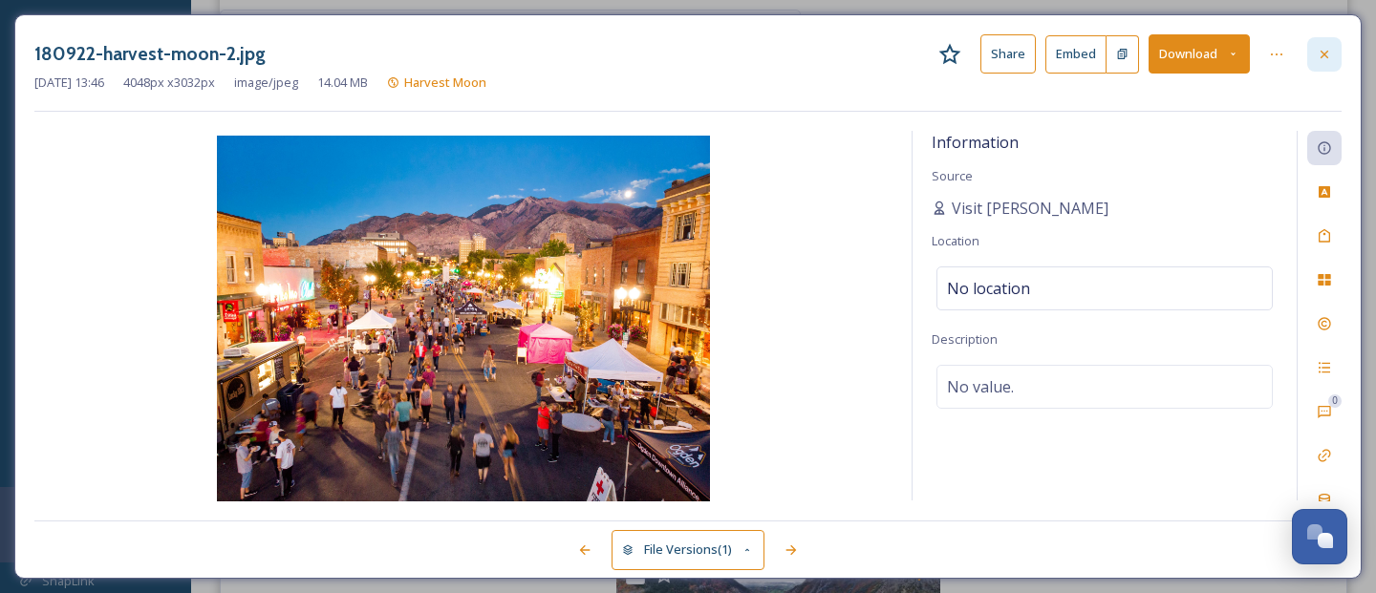
click at [1324, 51] on icon at bounding box center [1324, 54] width 15 height 15
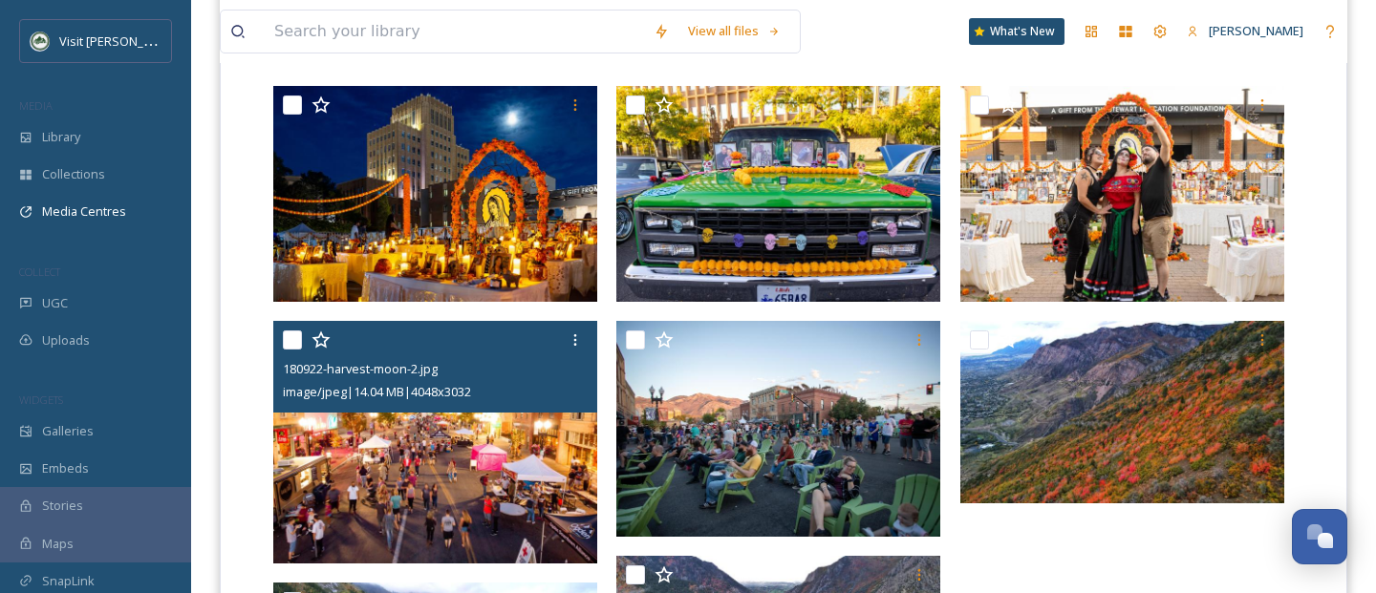
click at [471, 65] on div "8 file s Filters Date Created" at bounding box center [783, 57] width 1021 height 37
click at [447, 31] on input at bounding box center [454, 32] width 379 height 42
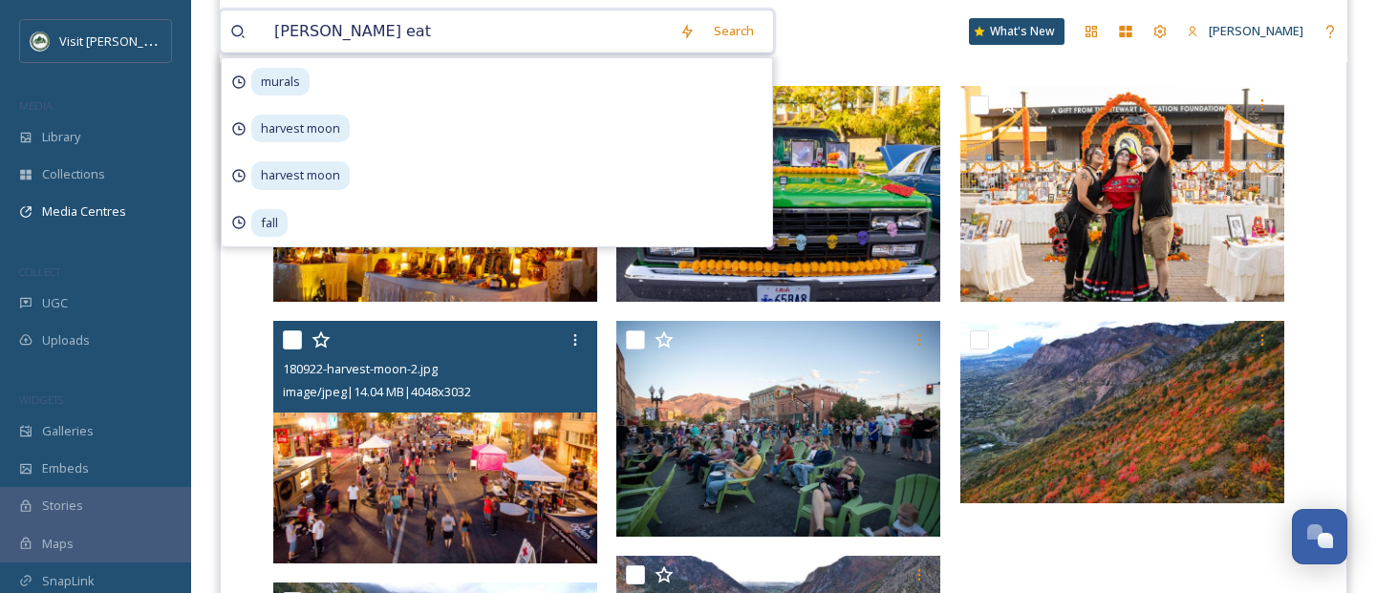
type input "ogden eats"
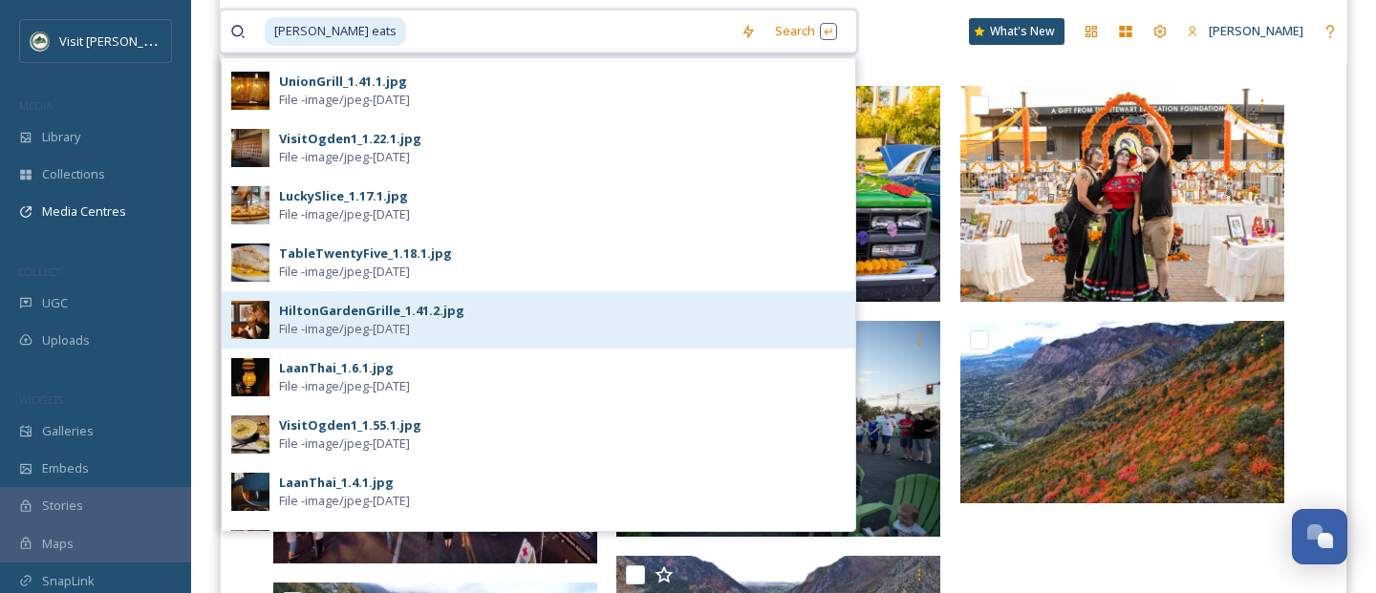
scroll to position [300, 0]
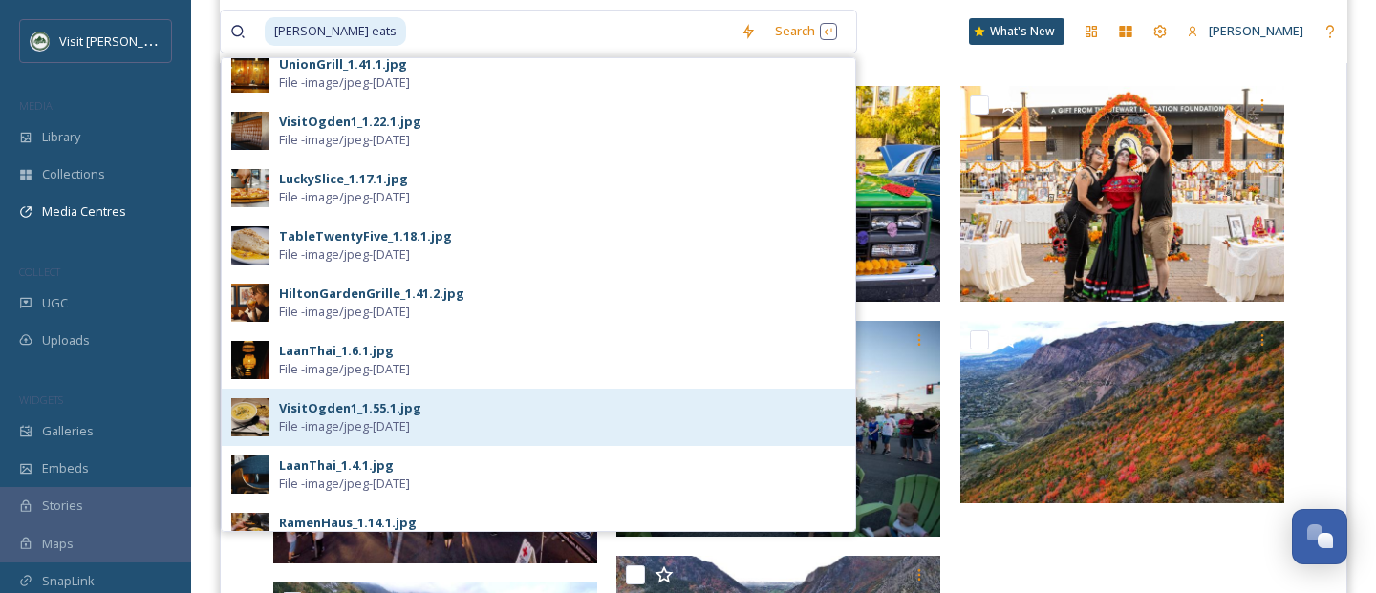
click at [331, 428] on span "File - image/jpeg - Oct 11 2023" at bounding box center [344, 427] width 131 height 18
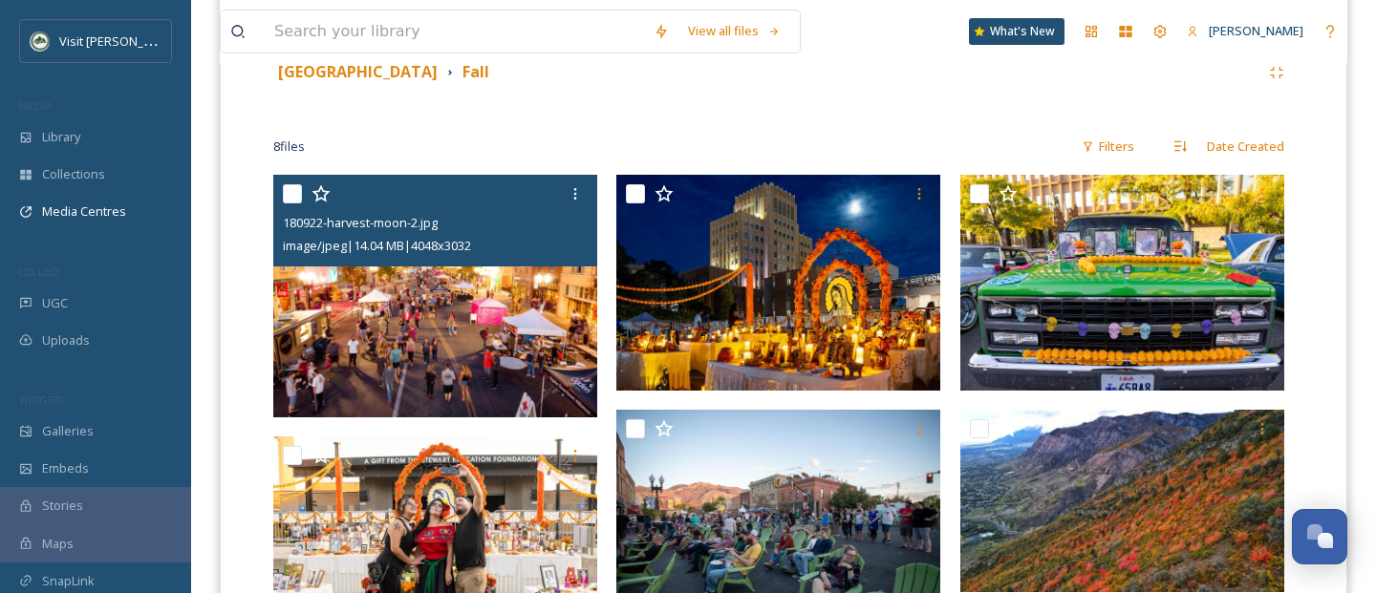
scroll to position [448, 0]
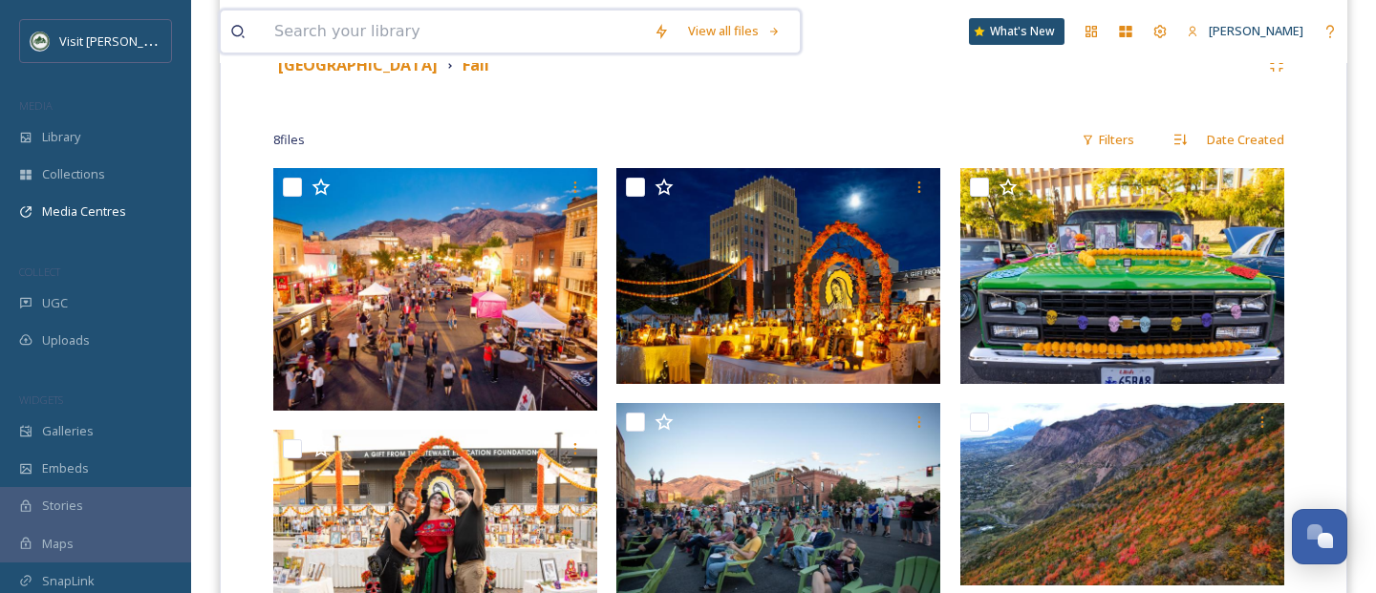
click at [435, 51] on input at bounding box center [454, 32] width 379 height 42
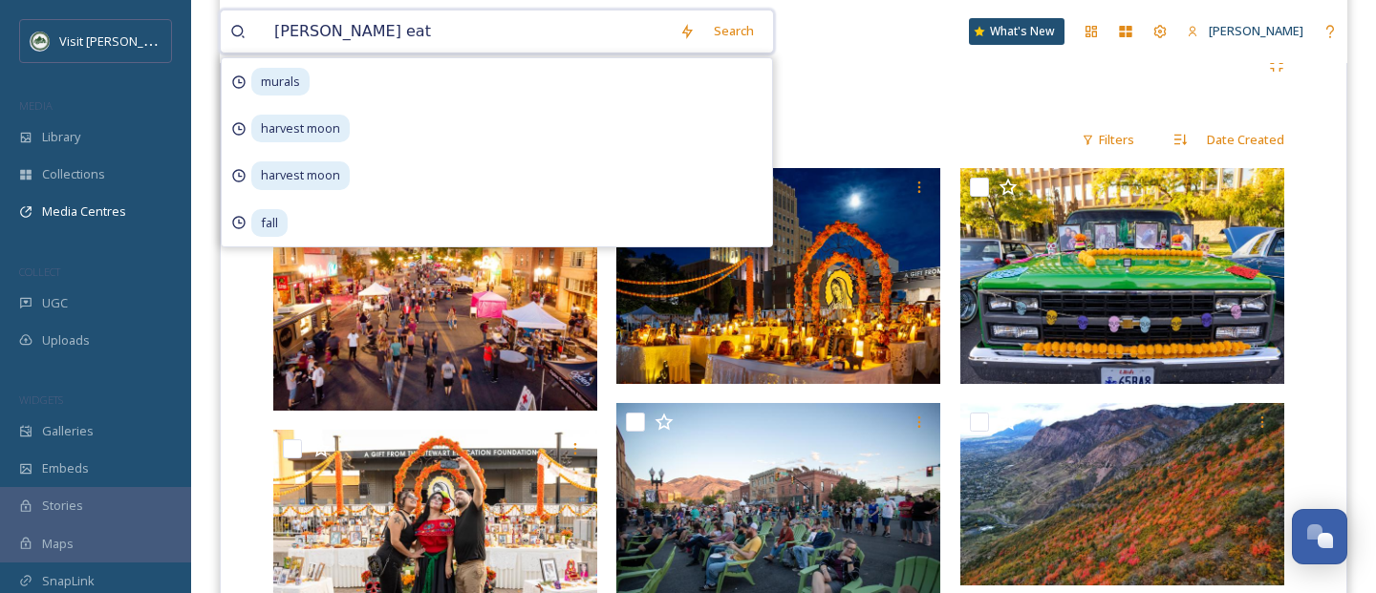
type input "ogden eats"
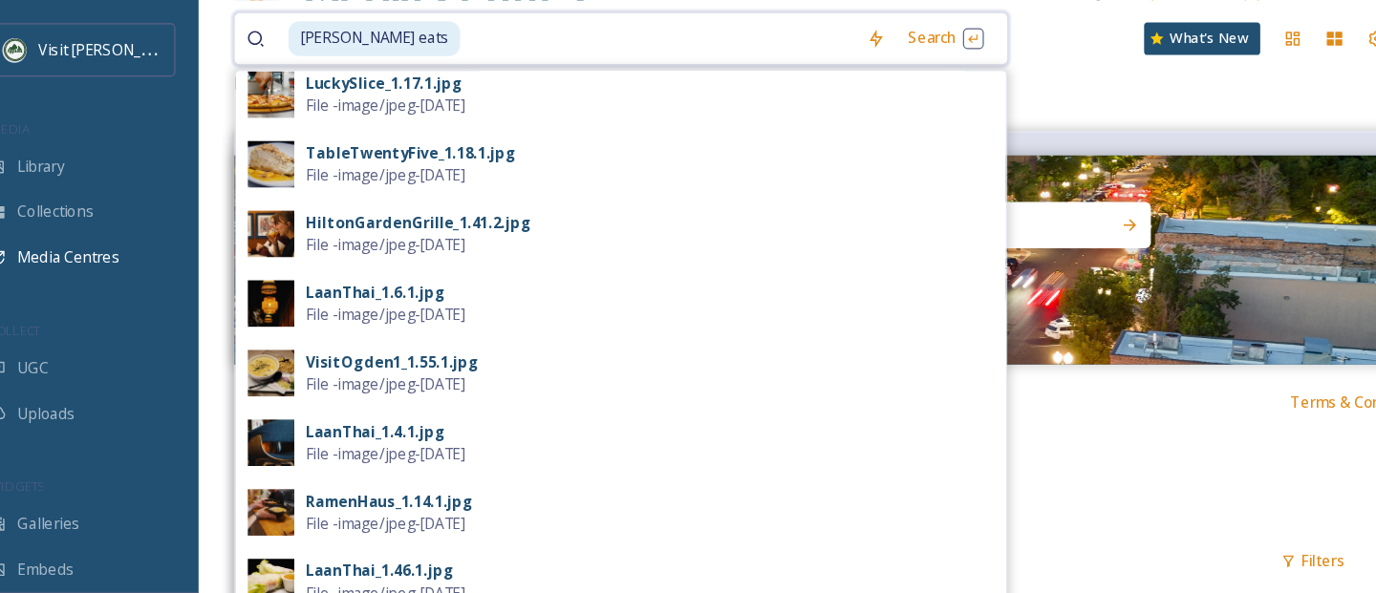
scroll to position [392, 0]
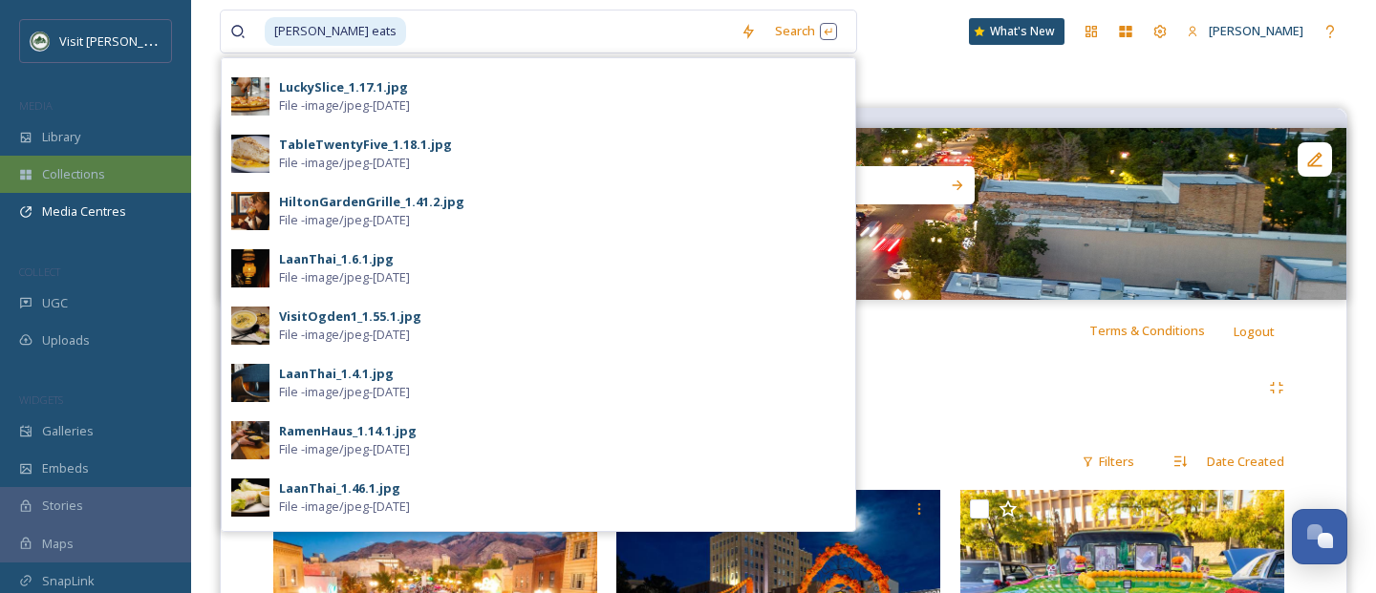
click at [97, 177] on span "Collections" at bounding box center [73, 174] width 63 height 18
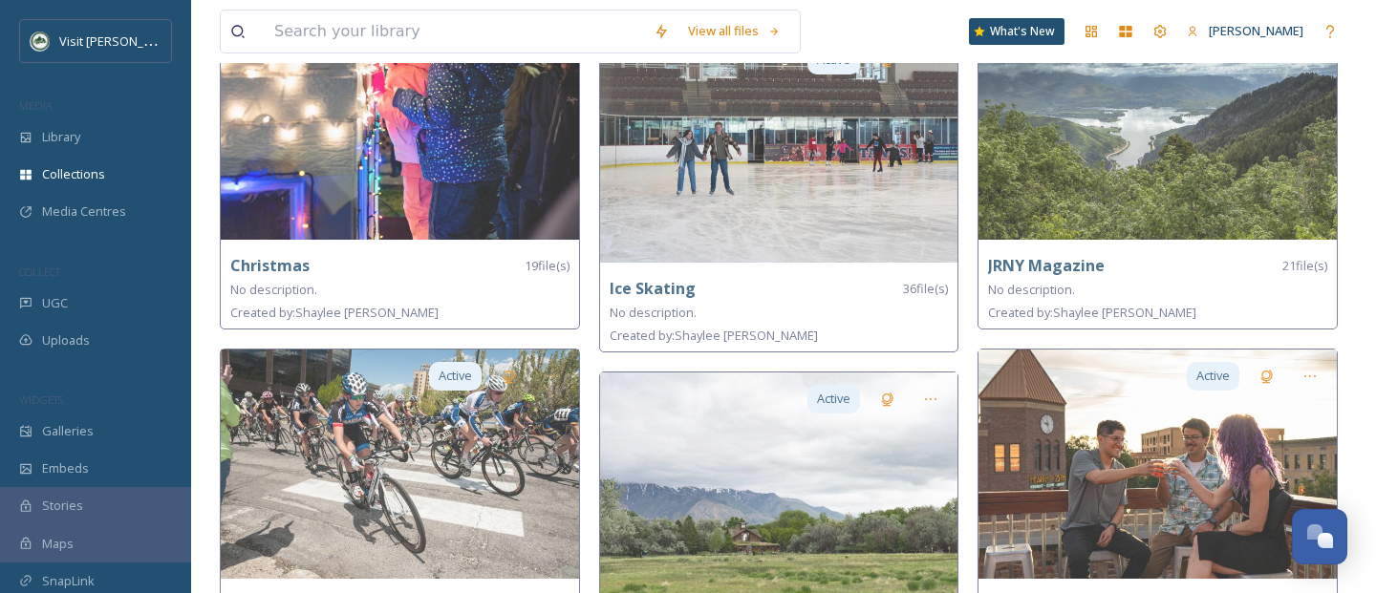
scroll to position [599, 0]
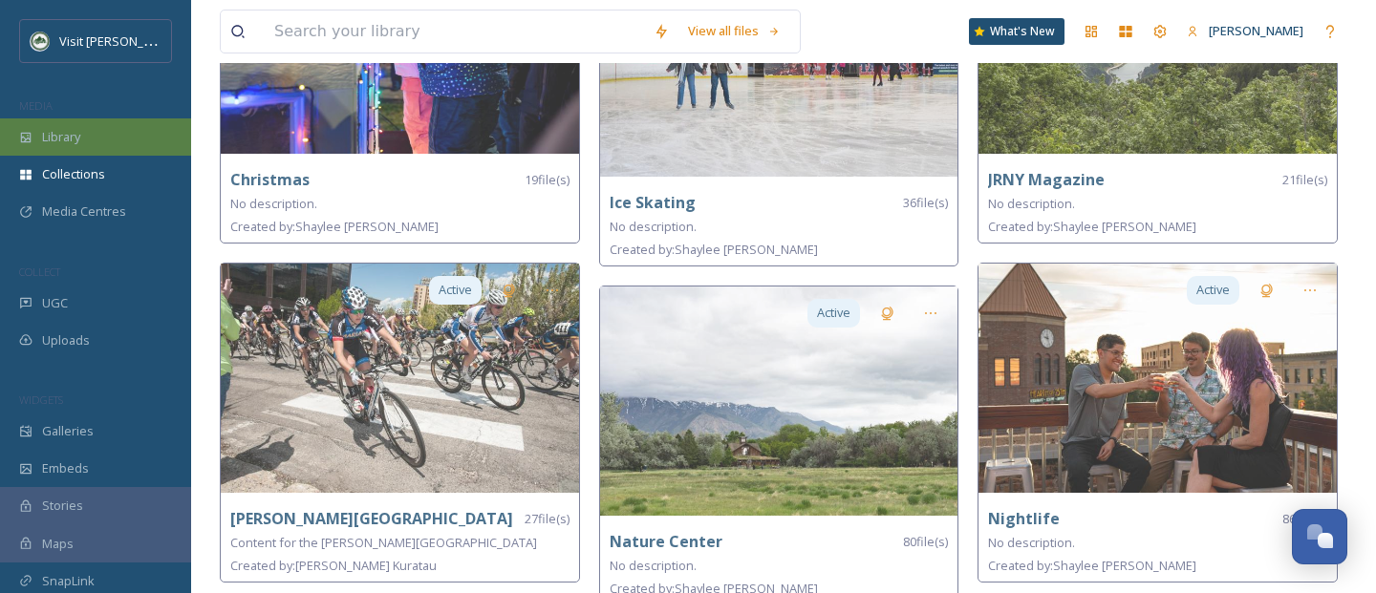
click at [43, 128] on span "Library" at bounding box center [61, 137] width 38 height 18
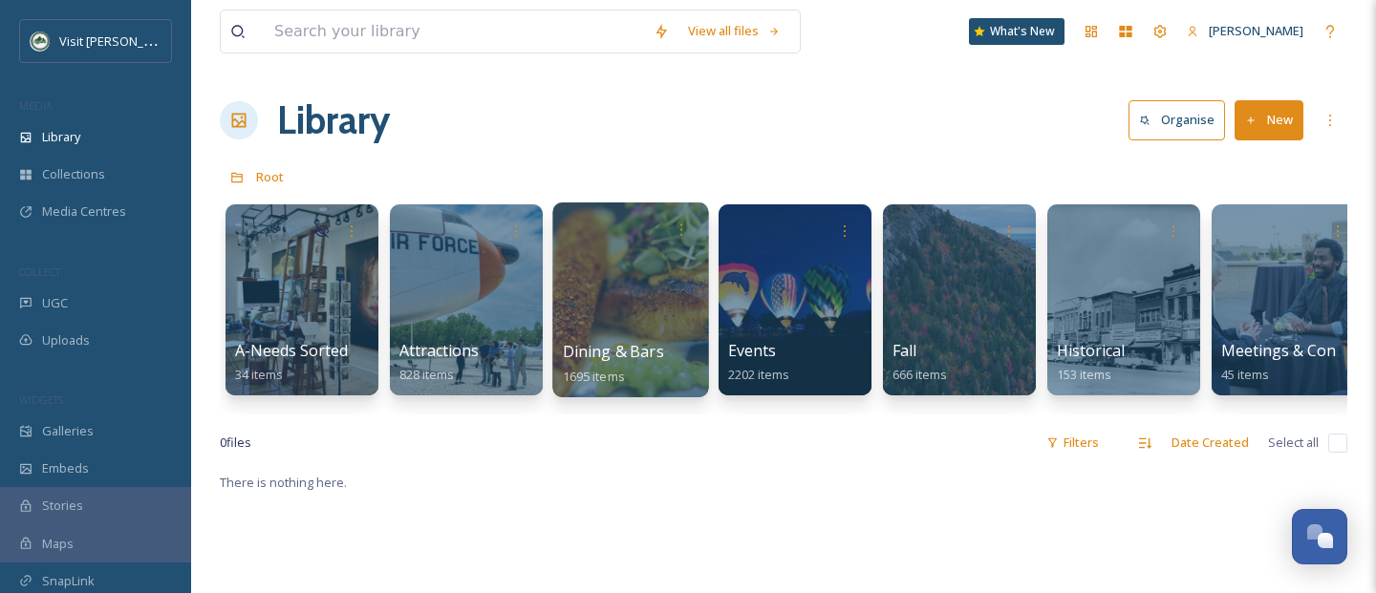
click at [580, 286] on div at bounding box center [630, 300] width 156 height 195
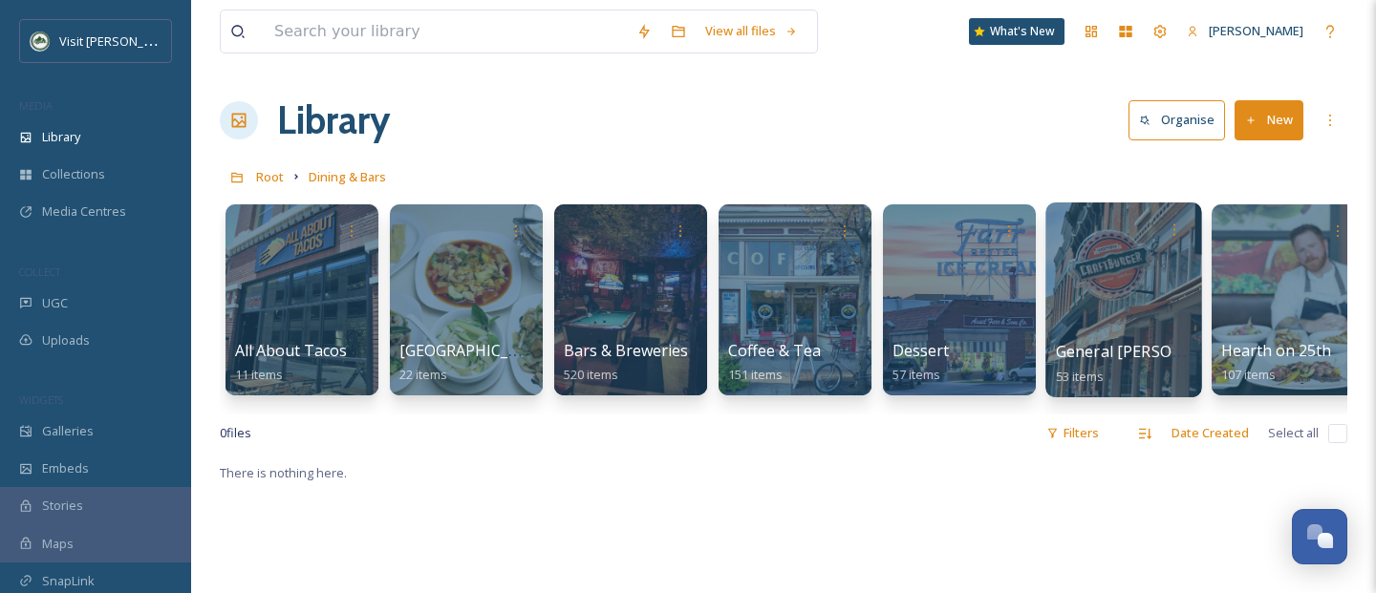
click at [1145, 291] on div at bounding box center [1123, 300] width 156 height 195
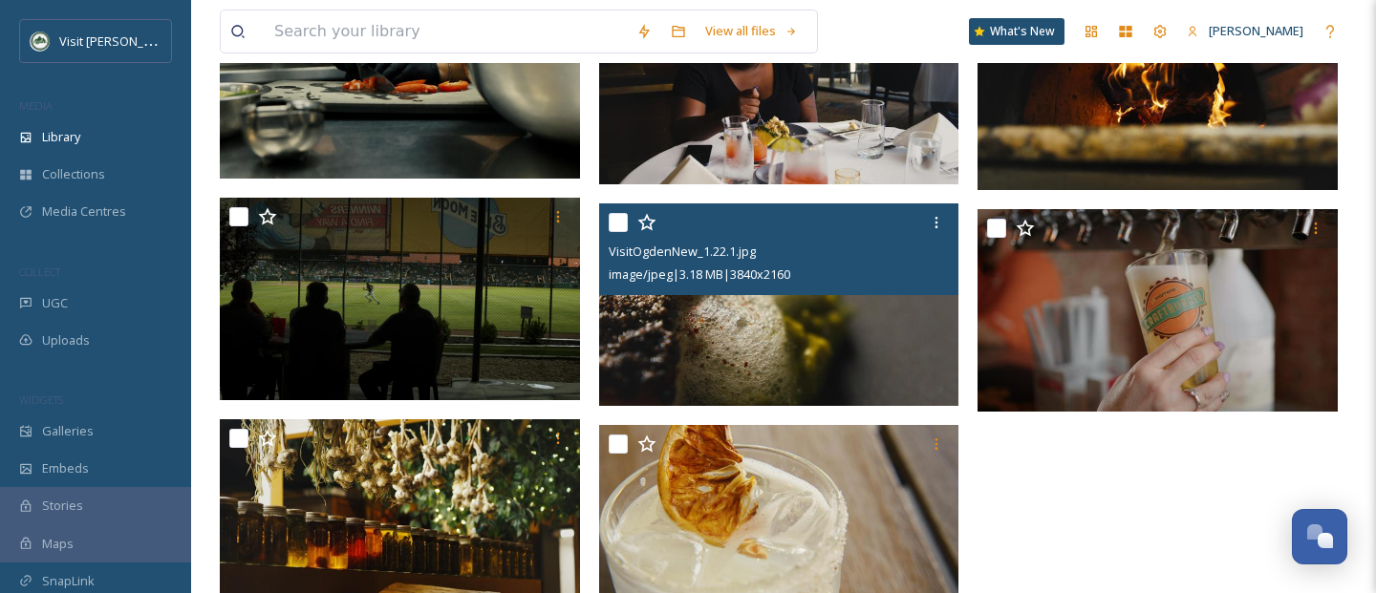
scroll to position [3616, 0]
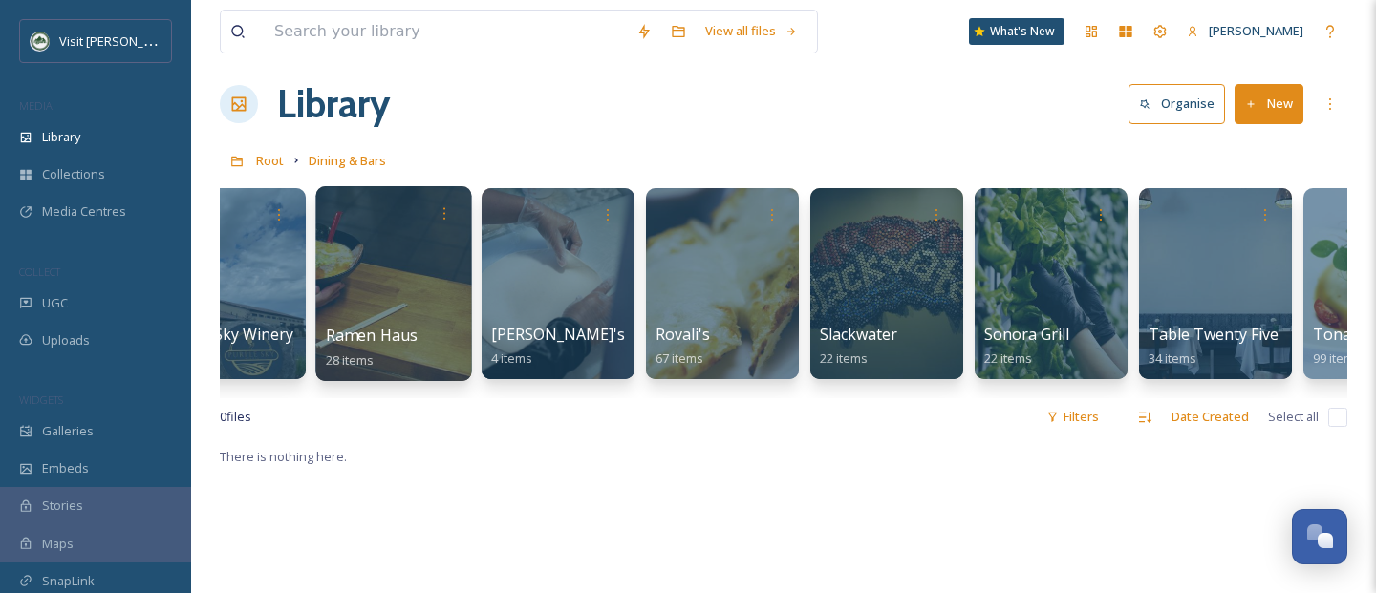
scroll to position [0, 2831]
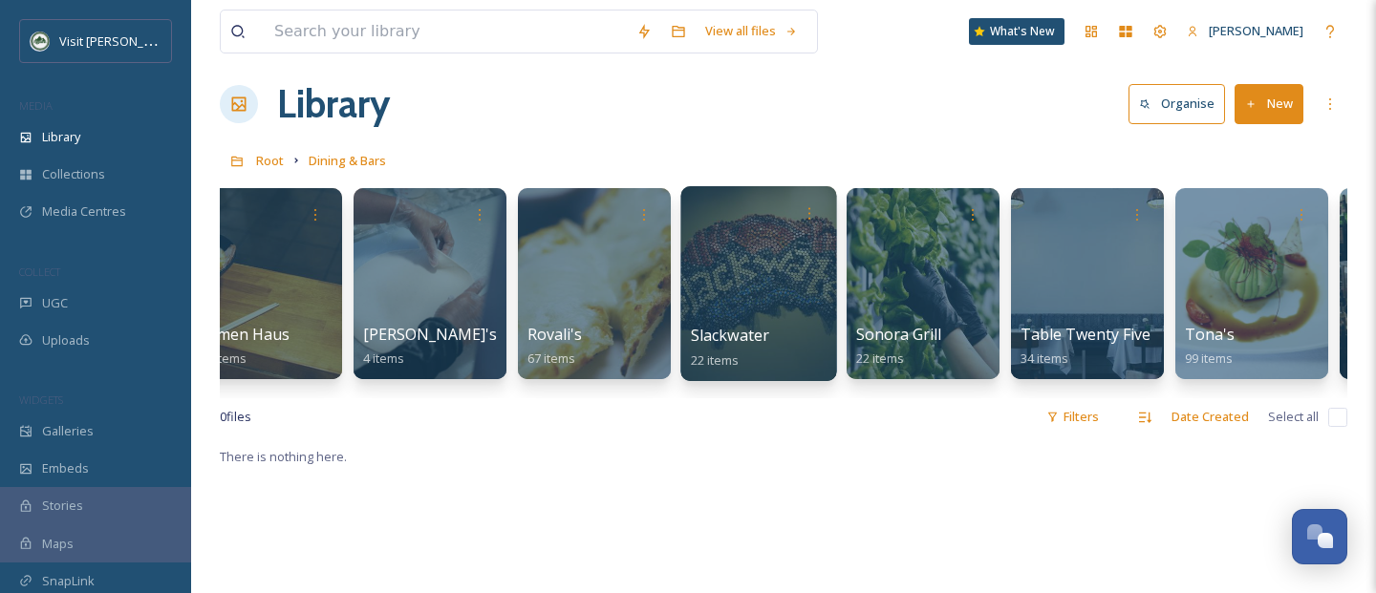
click at [719, 301] on div at bounding box center [758, 283] width 156 height 195
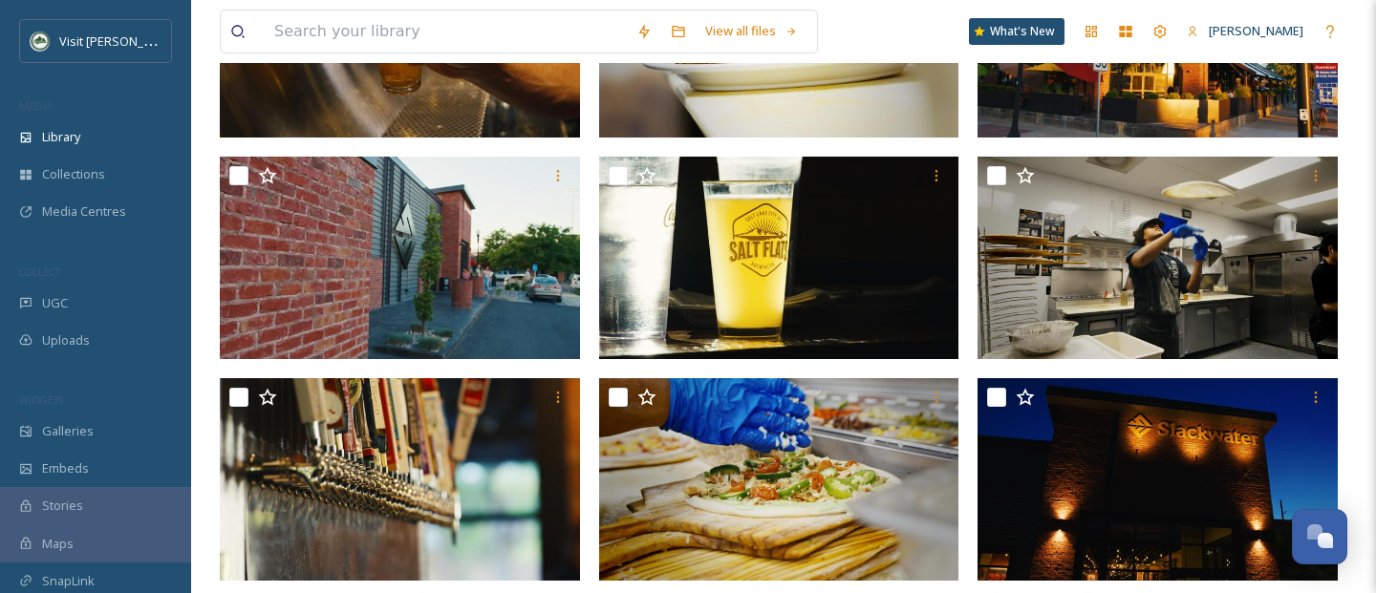
scroll to position [1432, 0]
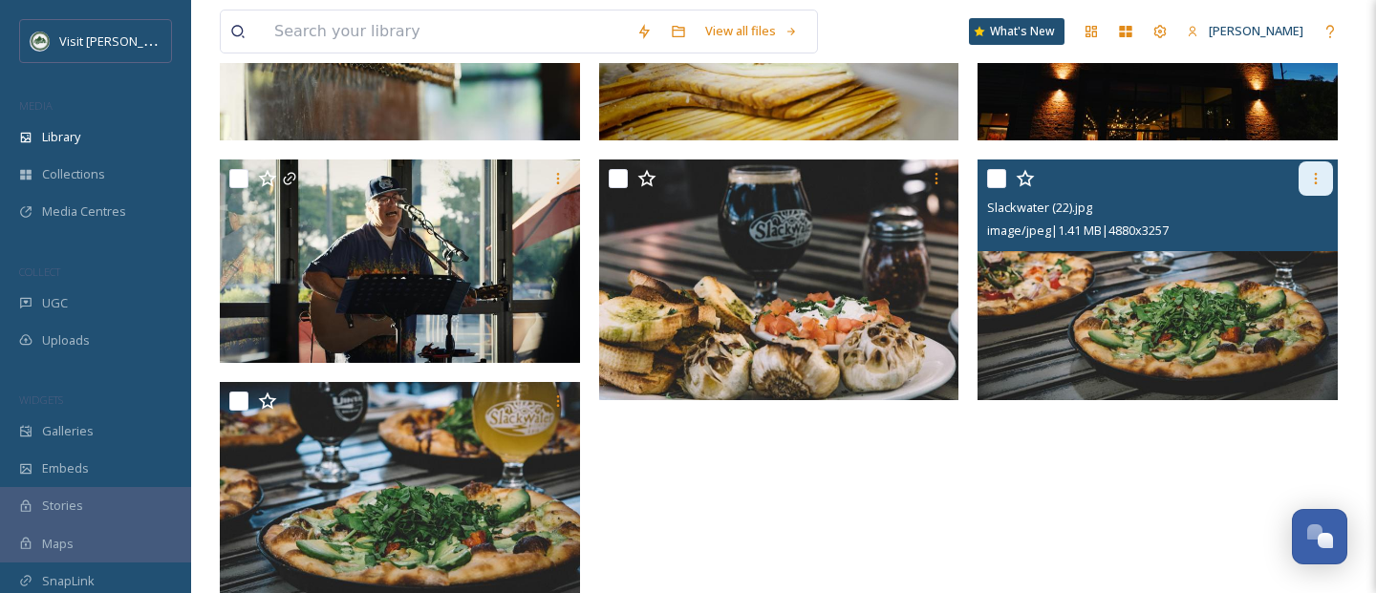
click at [1329, 168] on div at bounding box center [1316, 178] width 34 height 34
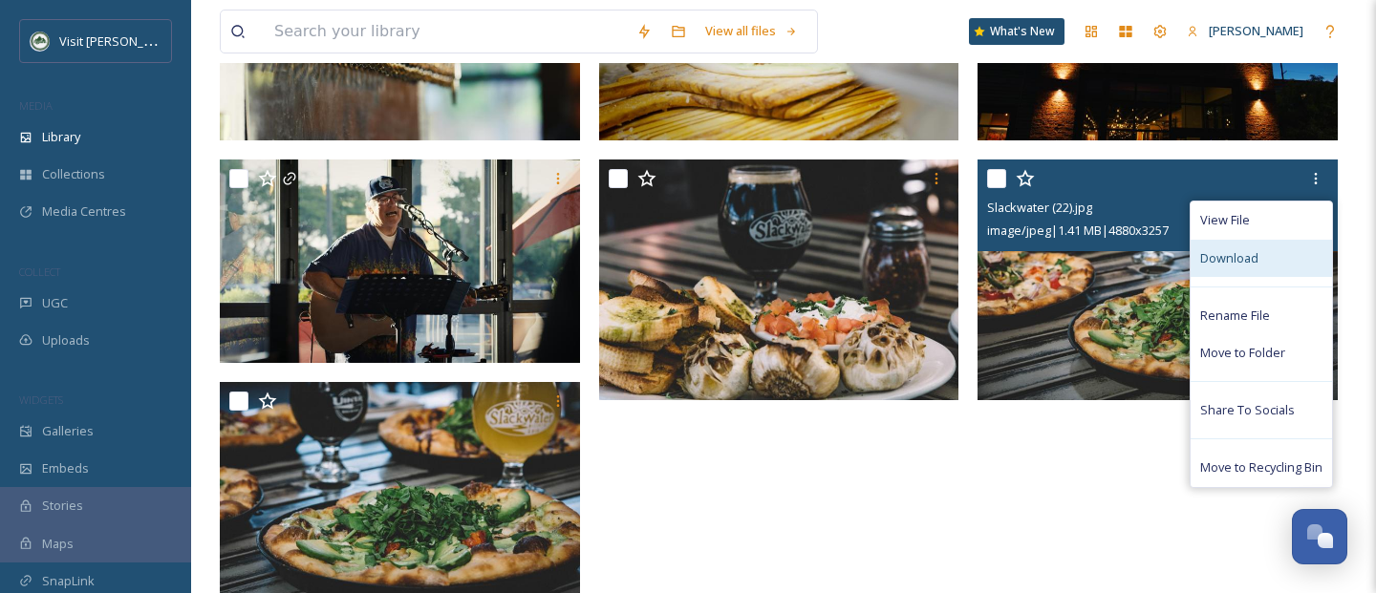
click at [1251, 248] on div "Download" at bounding box center [1261, 258] width 141 height 37
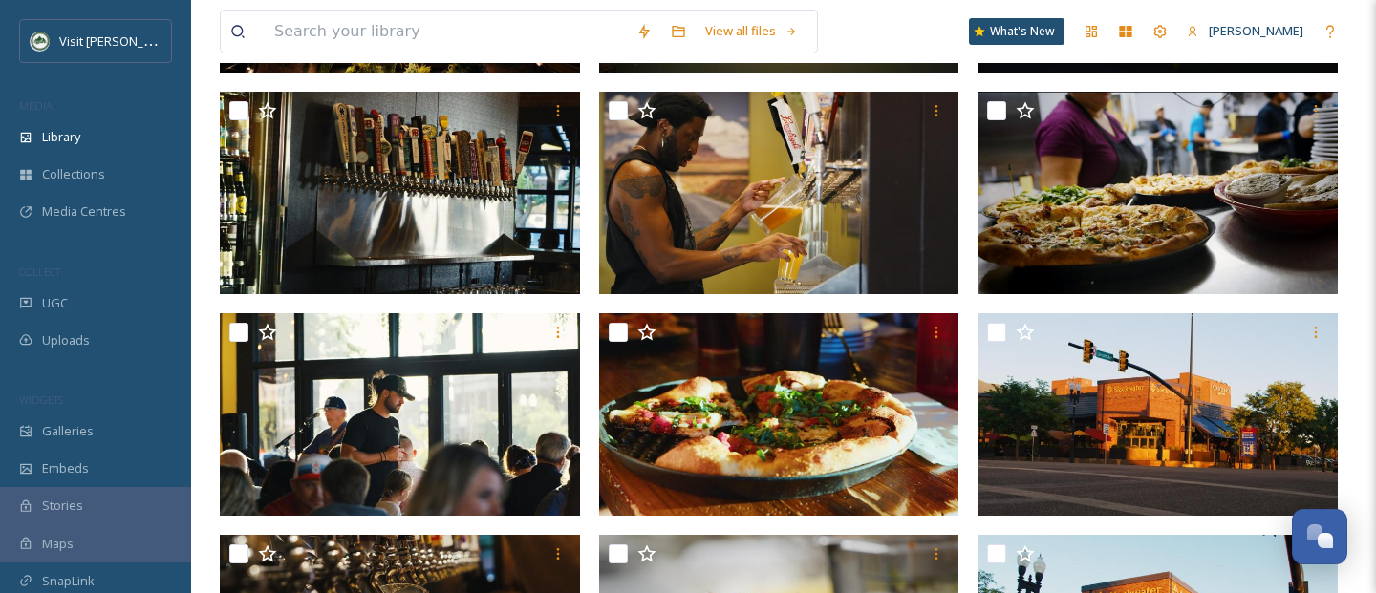
scroll to position [0, 0]
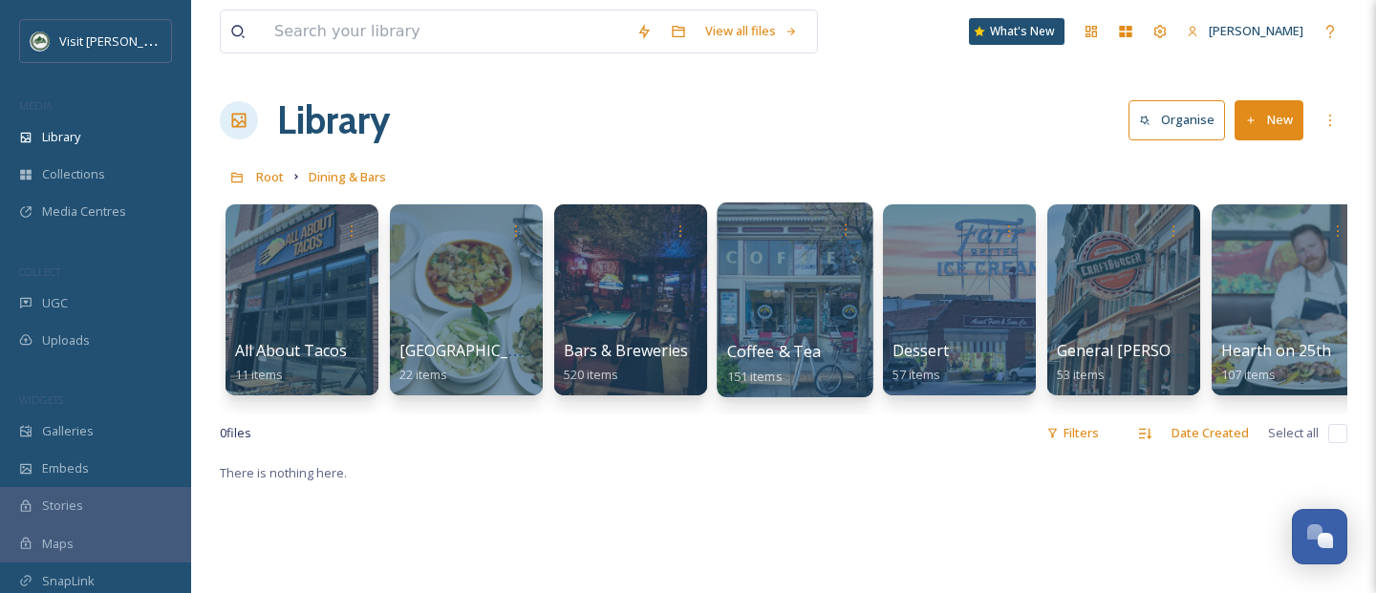
click at [790, 297] on div at bounding box center [795, 300] width 156 height 195
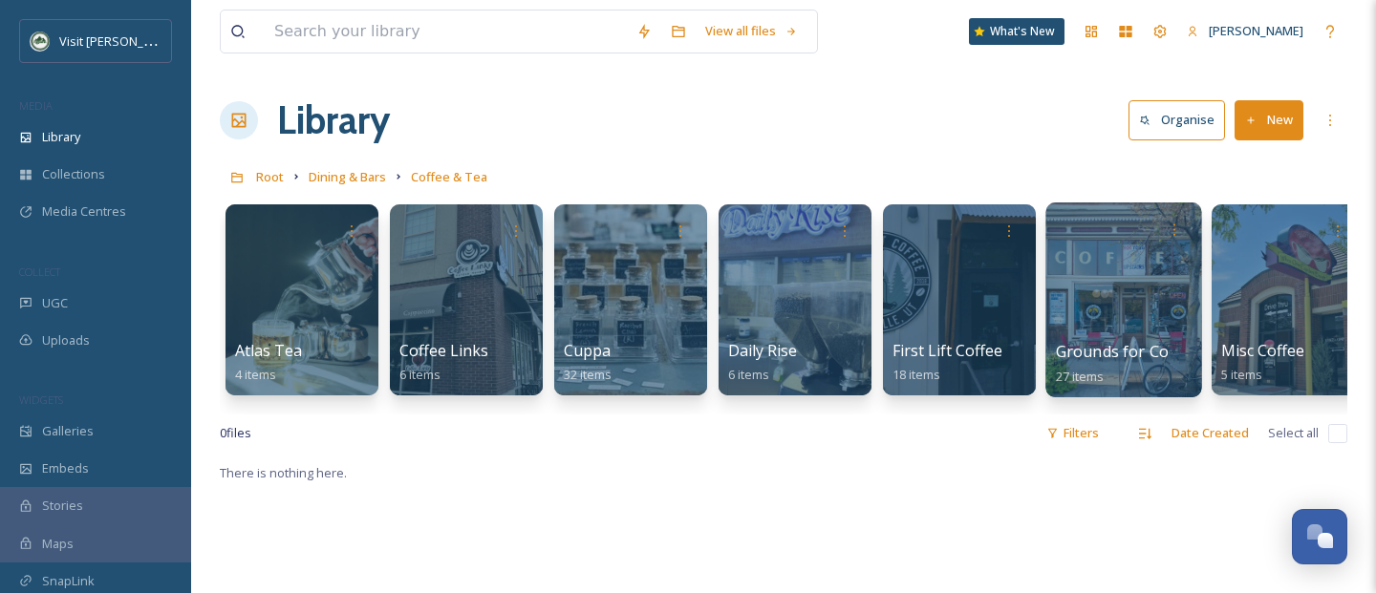
click at [1109, 246] on div at bounding box center [1124, 229] width 137 height 35
click at [1101, 356] on span "Grounds for Coffee" at bounding box center [1126, 351] width 141 height 21
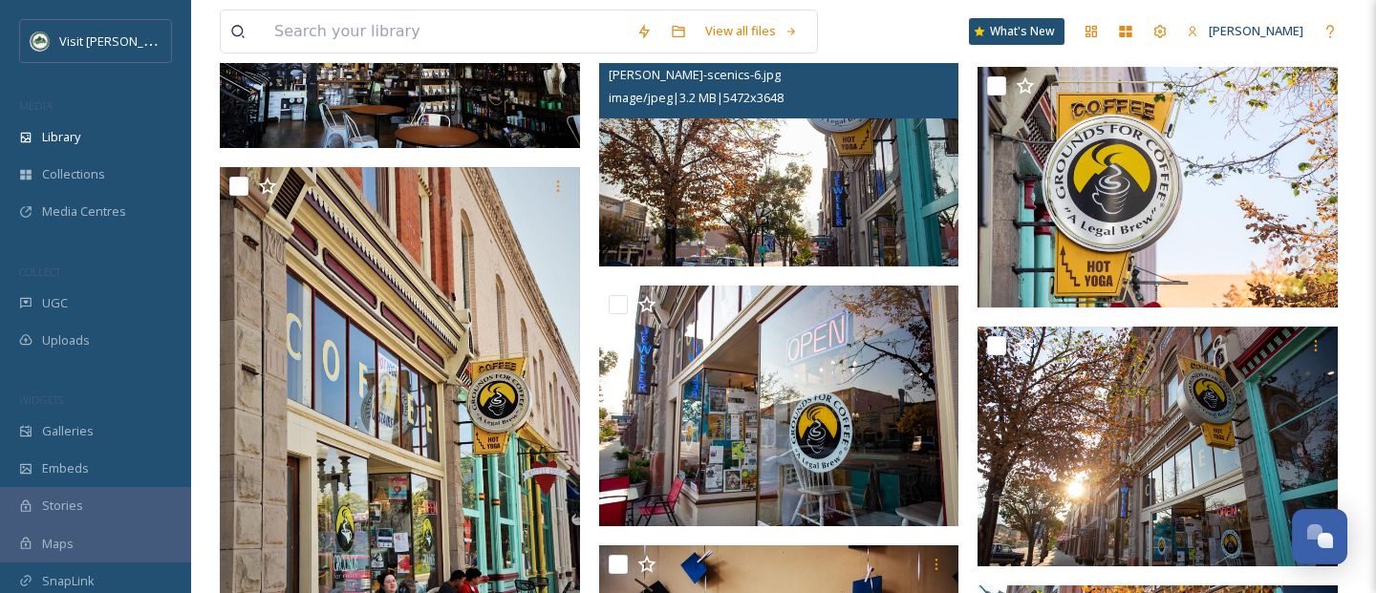
scroll to position [2294, 0]
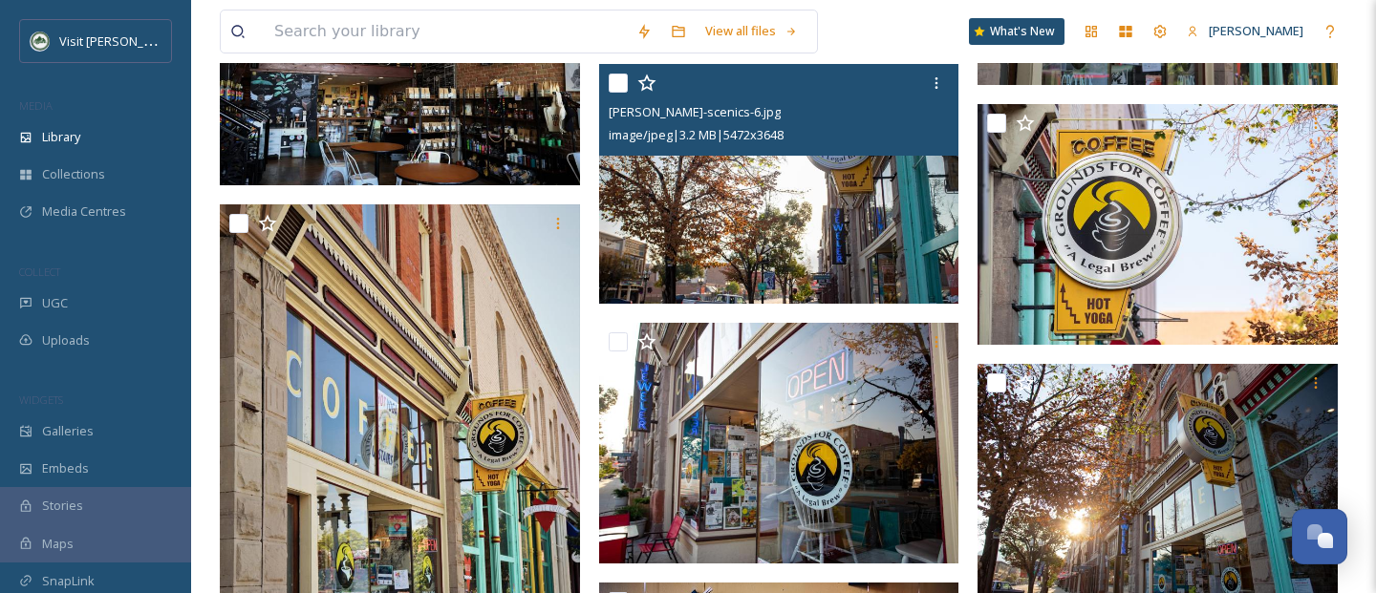
click at [762, 203] on img at bounding box center [779, 184] width 360 height 241
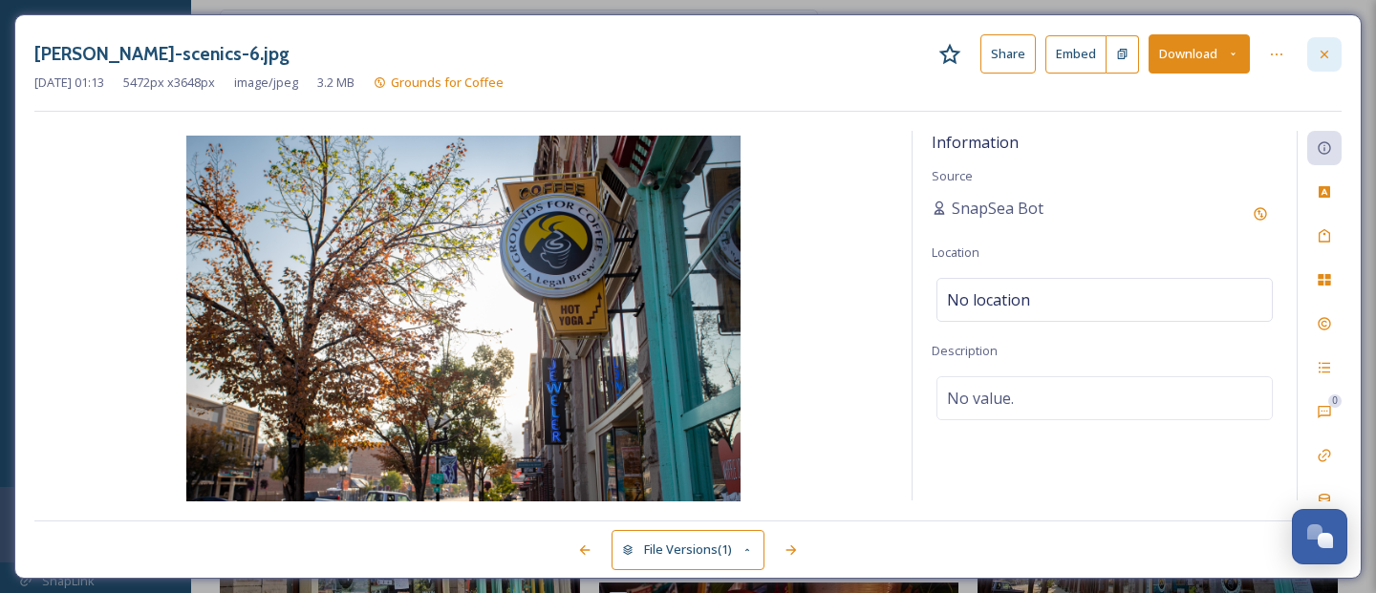
click at [1315, 51] on div at bounding box center [1324, 54] width 34 height 34
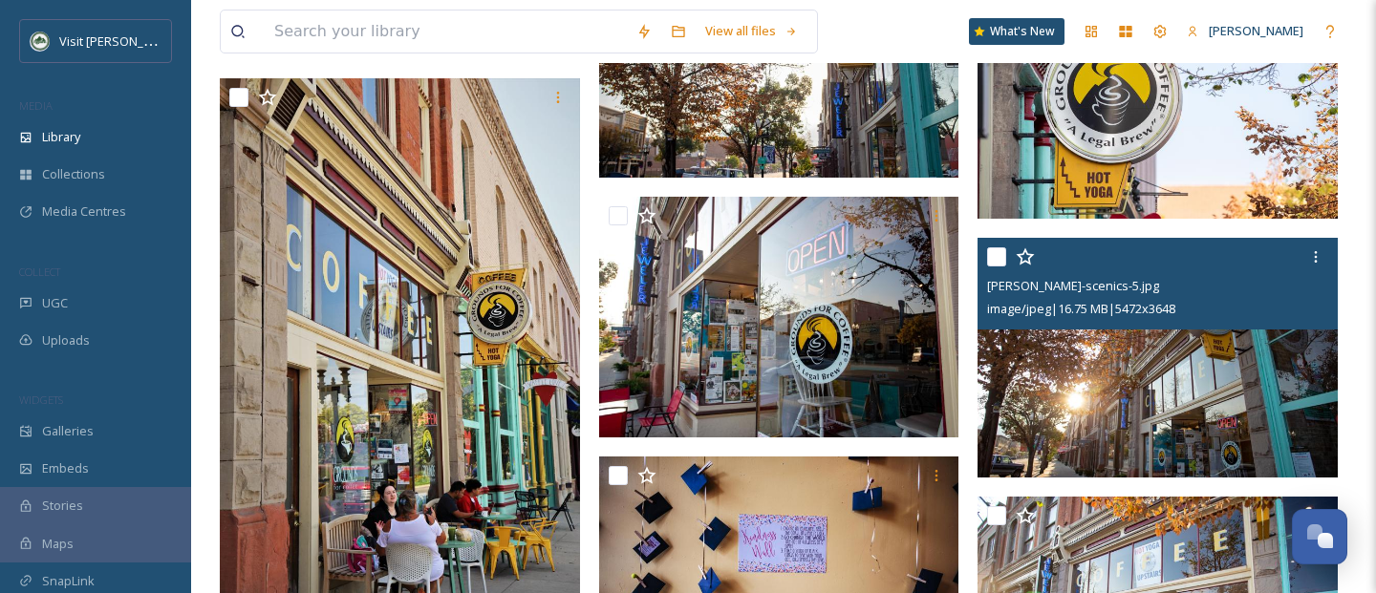
scroll to position [2533, 0]
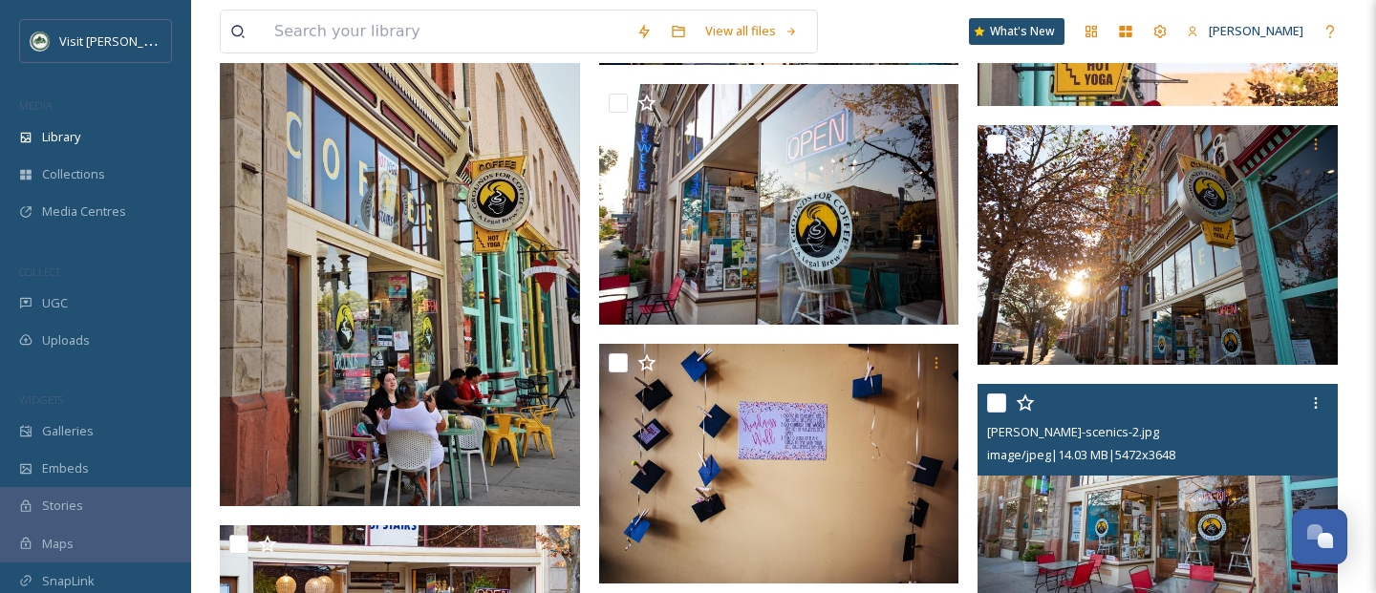
click at [1094, 437] on span "Ogden-scenics-2.jpg" at bounding box center [1073, 431] width 172 height 17
click at [1317, 403] on icon at bounding box center [1316, 403] width 3 height 11
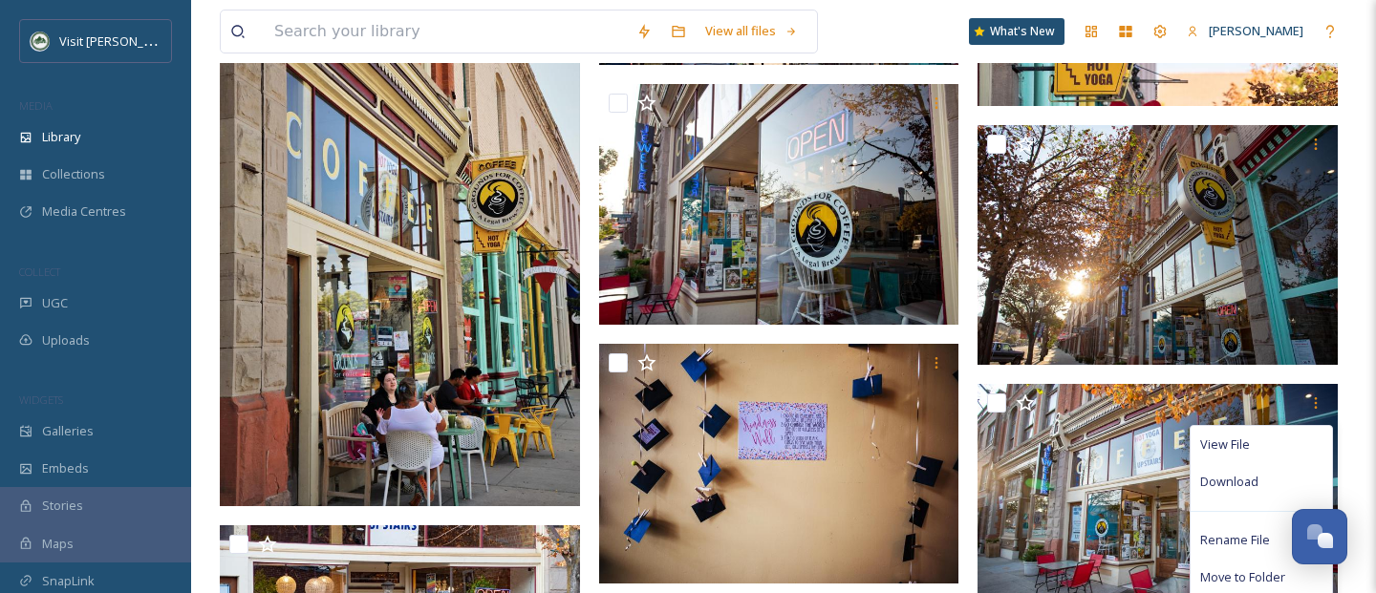
click at [377, 343] on img at bounding box center [400, 236] width 360 height 541
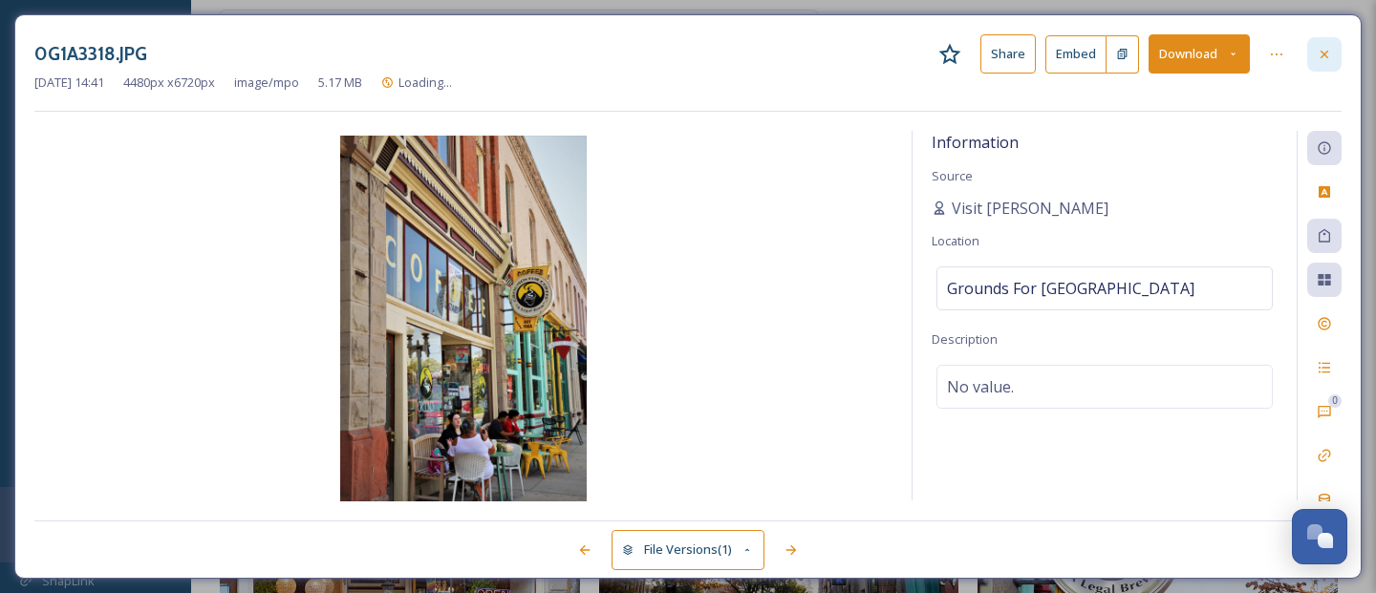
click at [1320, 57] on icon at bounding box center [1324, 54] width 15 height 15
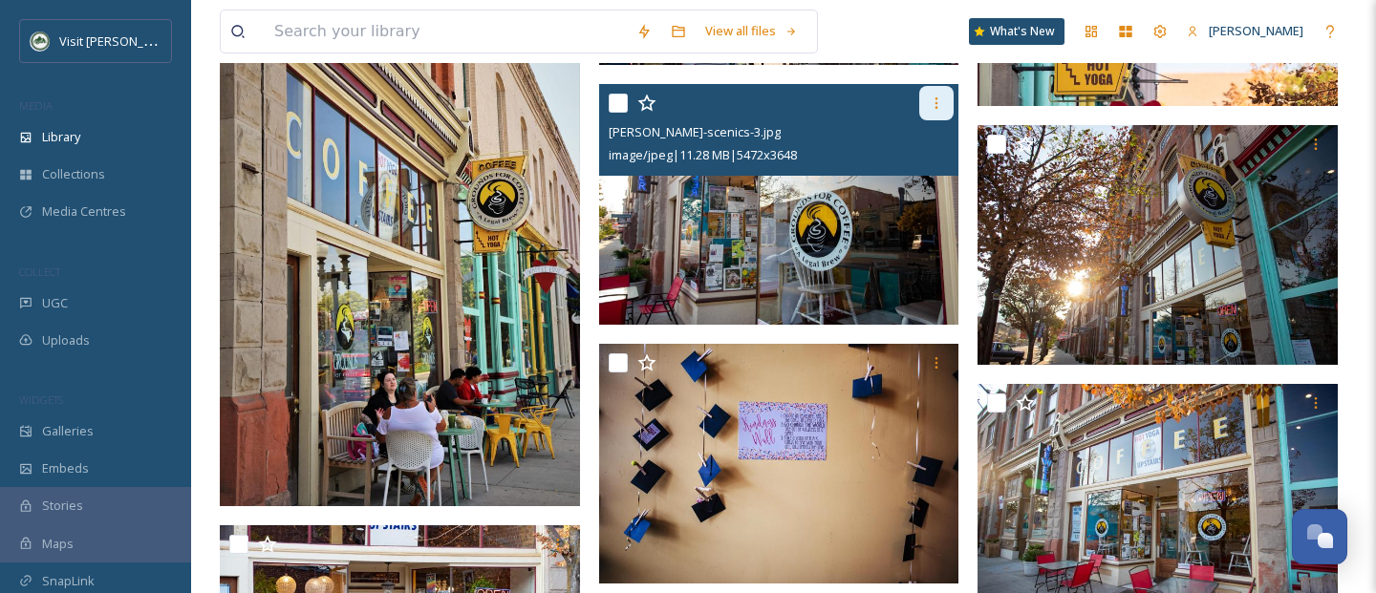
click at [939, 99] on icon at bounding box center [936, 103] width 15 height 15
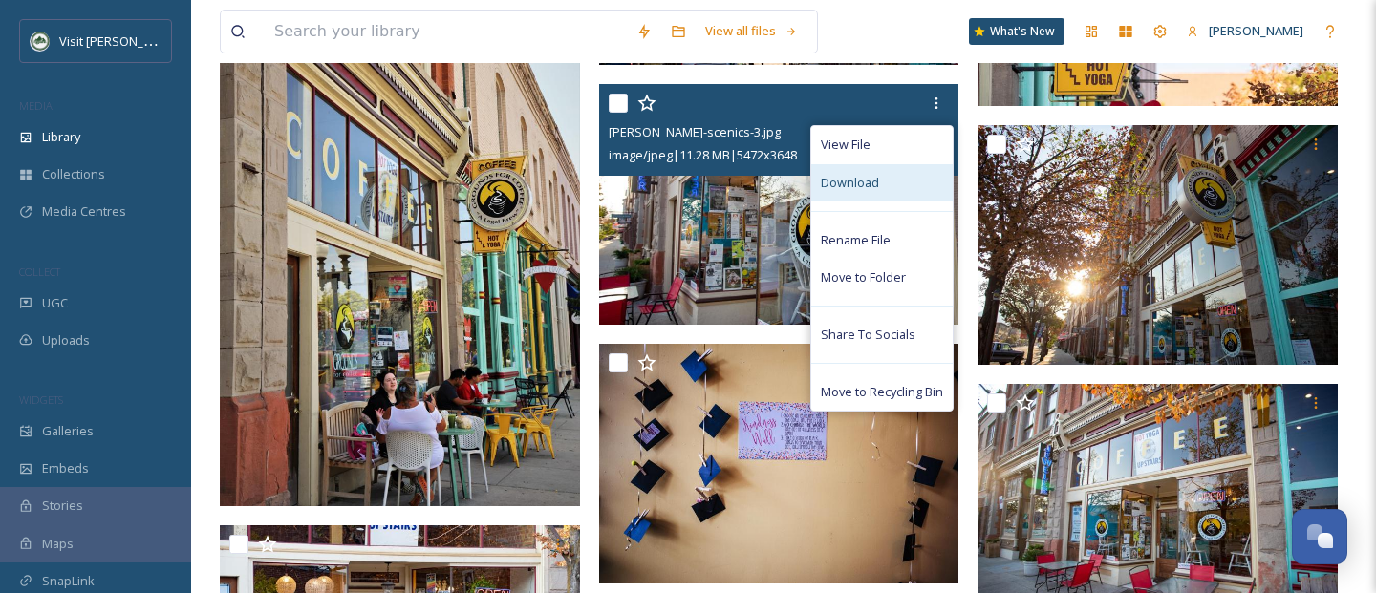
click at [908, 176] on div "Download" at bounding box center [881, 182] width 141 height 37
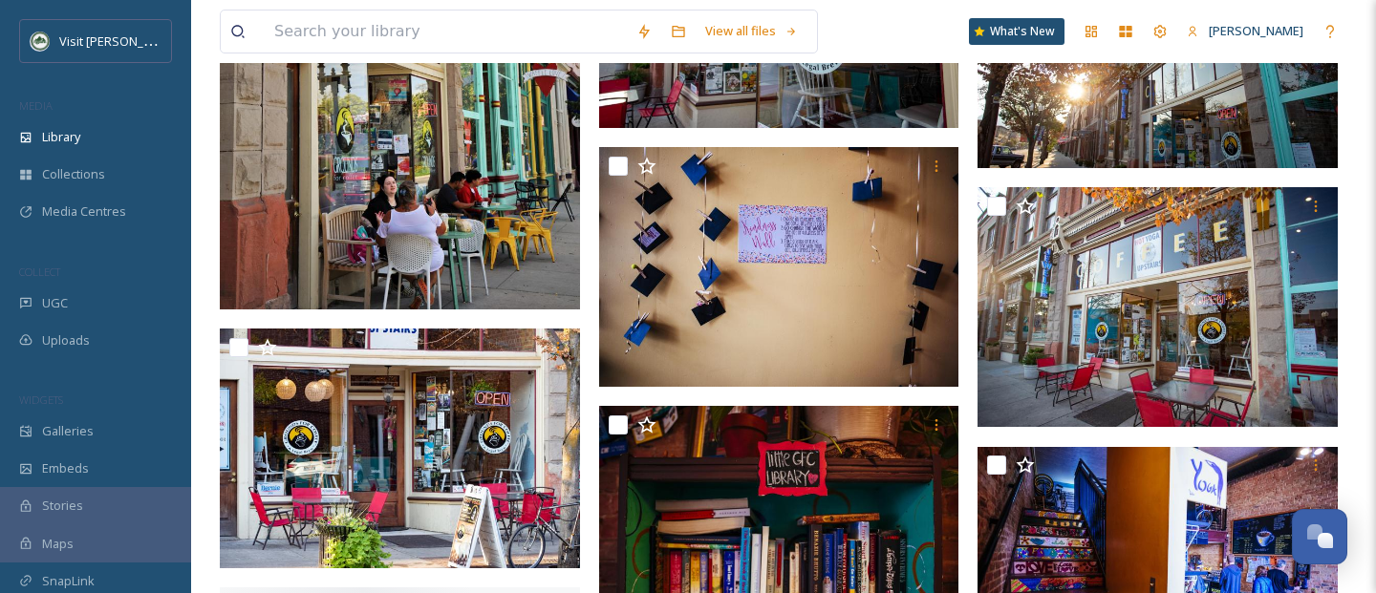
scroll to position [2744, 0]
